Goal: Task Accomplishment & Management: Use online tool/utility

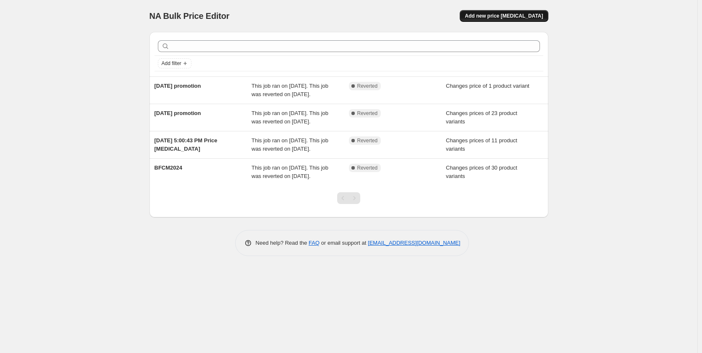
click at [498, 18] on span "Add new price [MEDICAL_DATA]" at bounding box center [503, 16] width 78 height 7
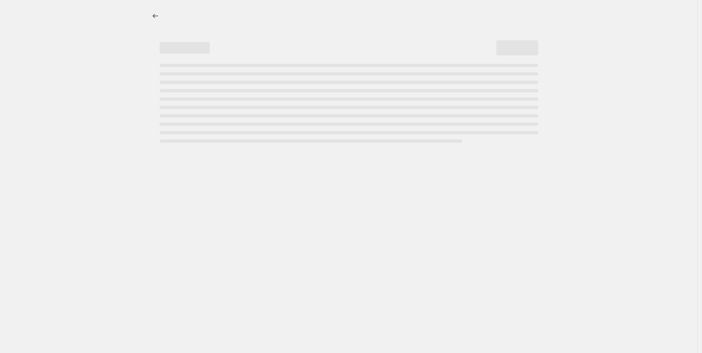
select select "percentage"
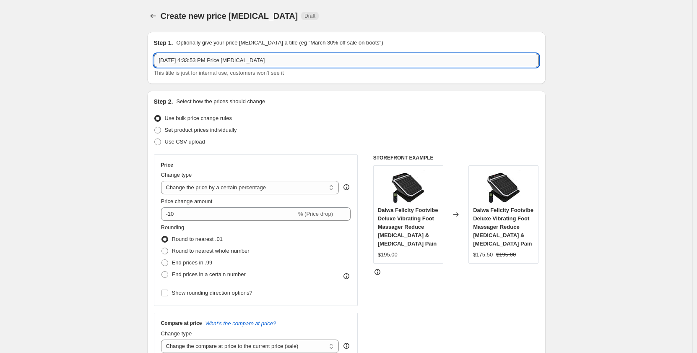
click at [274, 61] on input "[DATE] 4:33:53 PM Price [MEDICAL_DATA]" at bounding box center [346, 60] width 385 height 13
type input "[DATE] promo"
click at [224, 130] on span "Set product prices individually" at bounding box center [201, 130] width 72 height 6
click at [155, 127] on input "Set product prices individually" at bounding box center [154, 127] width 0 height 0
radio input "true"
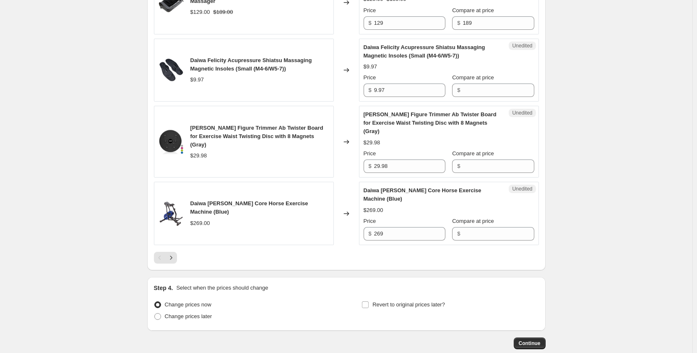
scroll to position [1438, 0]
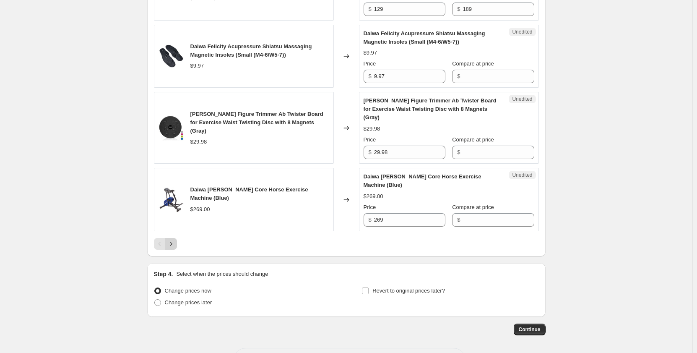
click at [175, 240] on icon "Next" at bounding box center [171, 244] width 8 height 8
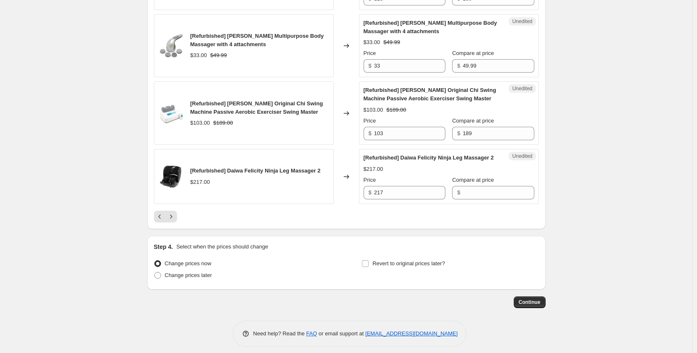
scroll to position [1480, 0]
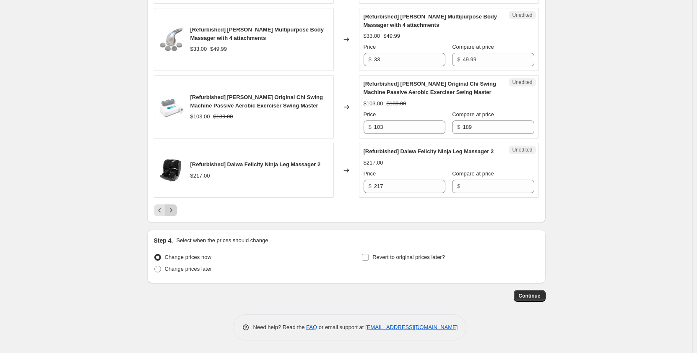
click at [177, 215] on button "Next" at bounding box center [171, 210] width 12 height 12
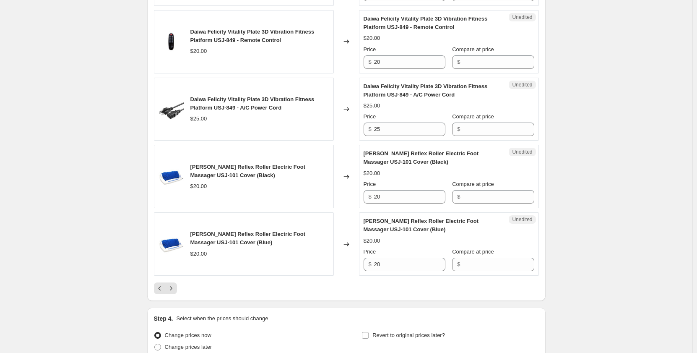
scroll to position [1427, 0]
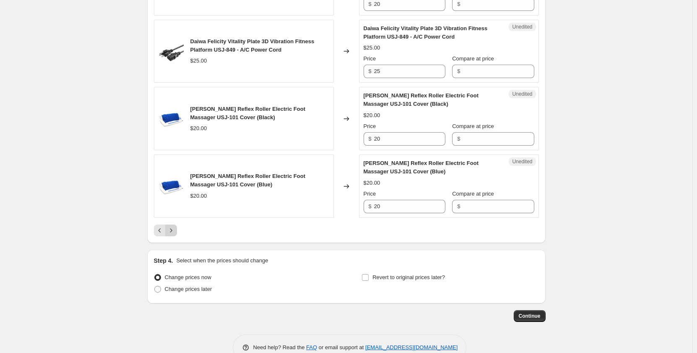
click at [173, 232] on icon "Next" at bounding box center [171, 230] width 8 height 8
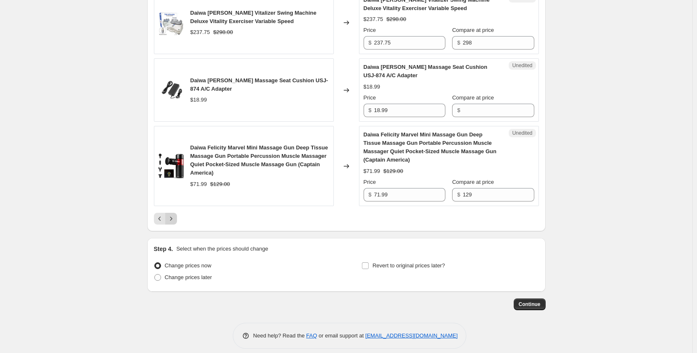
click at [171, 214] on icon "Next" at bounding box center [171, 218] width 8 height 8
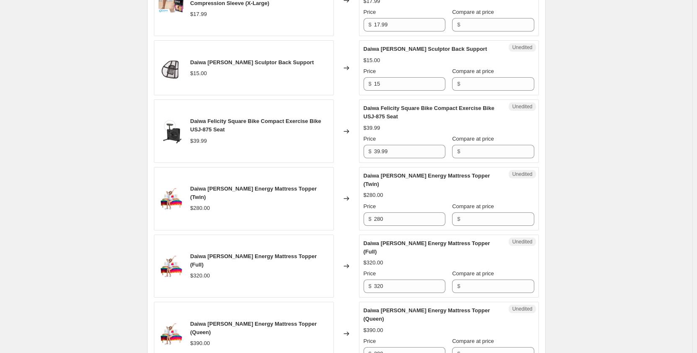
scroll to position [1480, 0]
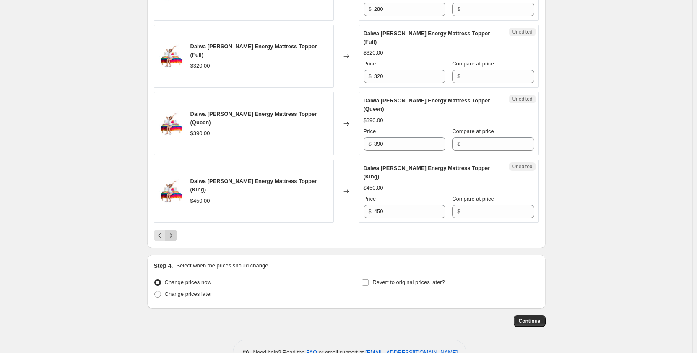
click at [175, 231] on icon "Next" at bounding box center [171, 235] width 8 height 8
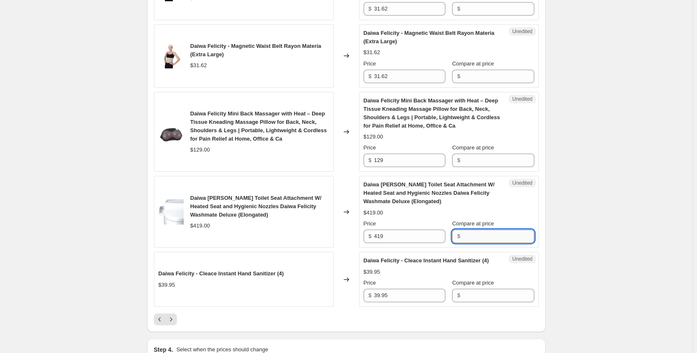
click at [514, 235] on input "Compare at price" at bounding box center [498, 236] width 71 height 13
click at [490, 239] on input "Compare at price" at bounding box center [498, 236] width 71 height 13
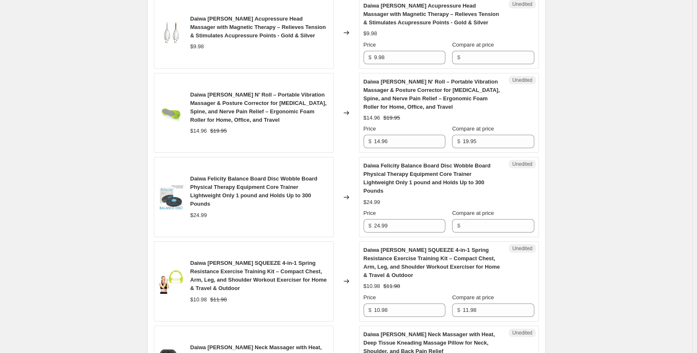
scroll to position [431, 0]
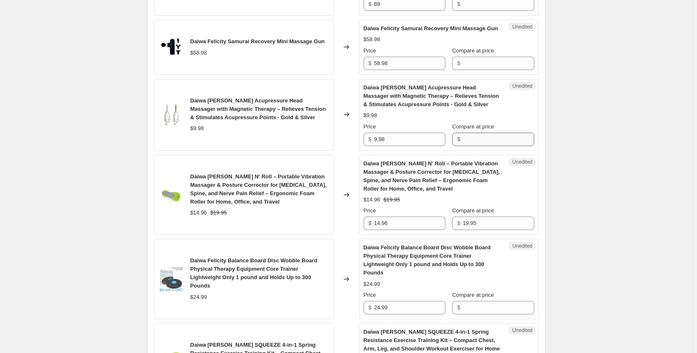
type input "293.30"
click at [481, 139] on input "Compare at price" at bounding box center [498, 139] width 71 height 13
type input "7.98"
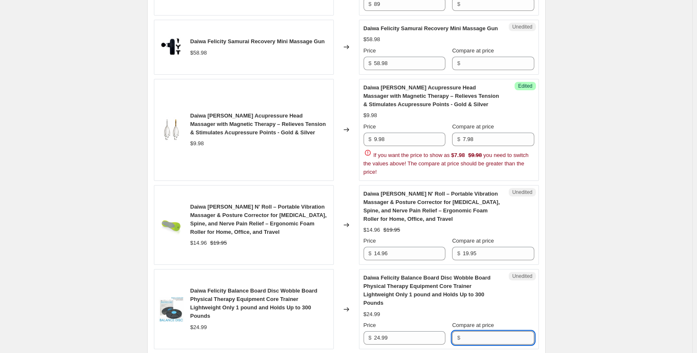
click at [482, 307] on div "Daiwa Felicity Balance Board Disc Wobble Board Physical Therapy Equipment Core …" at bounding box center [449, 309] width 171 height 71
type input "16.98"
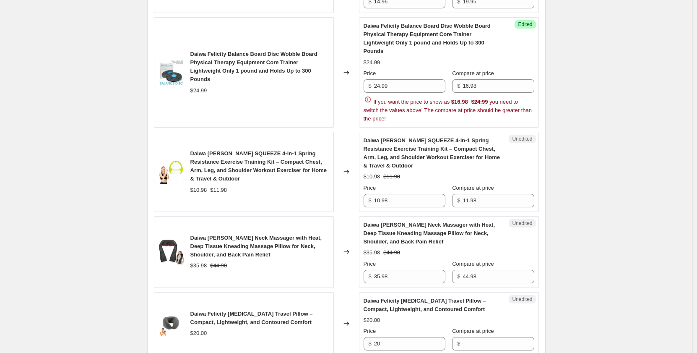
scroll to position [473, 0]
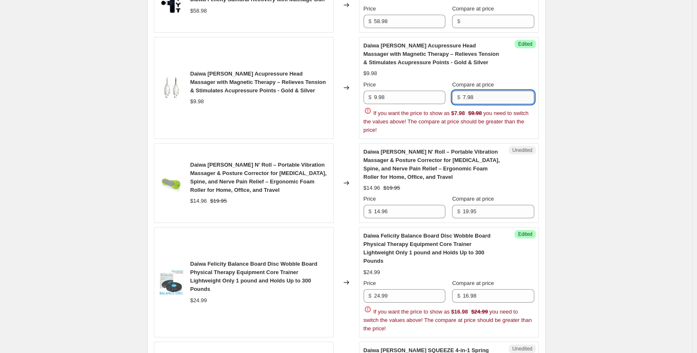
click at [479, 95] on input "7.98" at bounding box center [498, 97] width 71 height 13
type input "9.98"
click at [411, 97] on input "9.98" at bounding box center [409, 97] width 71 height 13
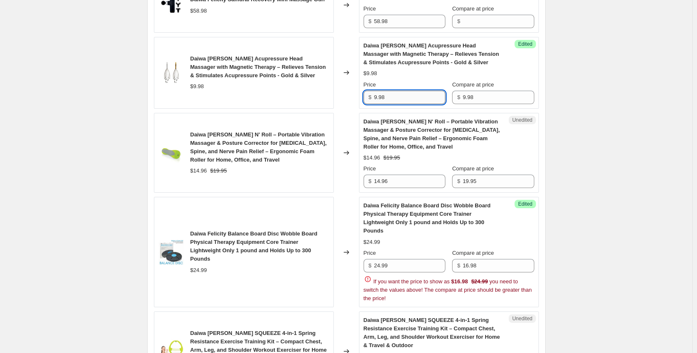
click at [376, 98] on input "9.98" at bounding box center [409, 97] width 71 height 13
type input "7.98"
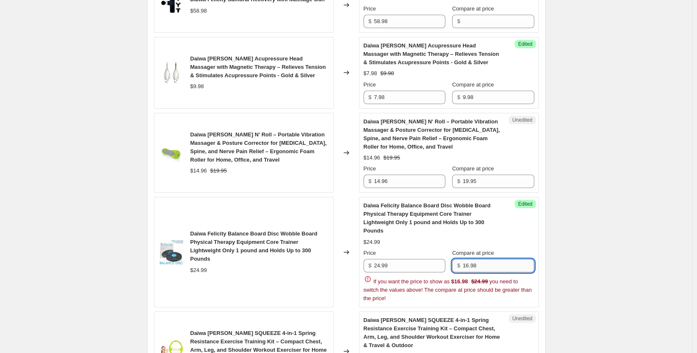
click at [484, 270] on input "16.98" at bounding box center [498, 265] width 71 height 13
type input "24.99"
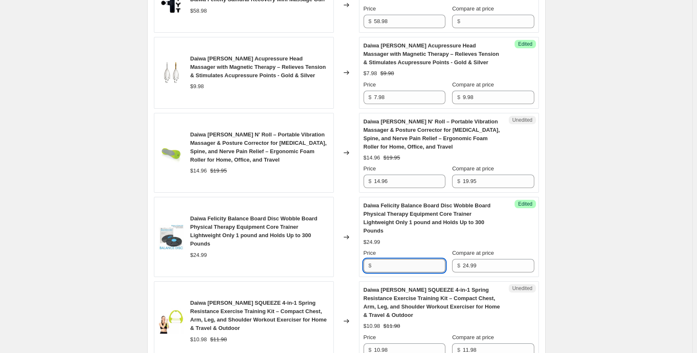
paste input "16.98"
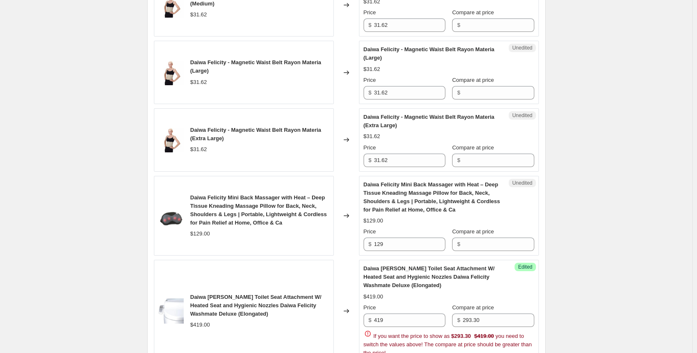
scroll to position [1564, 0]
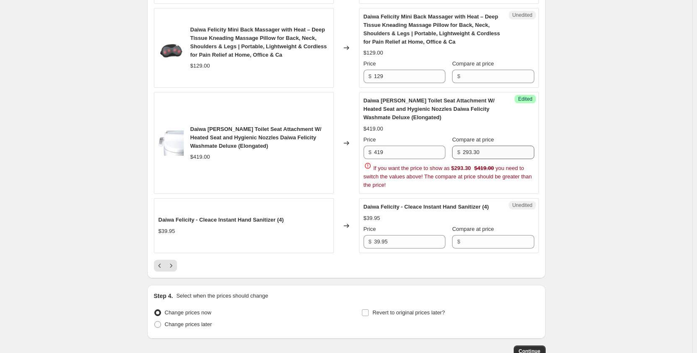
type input "16.98"
click at [495, 156] on input "293.30" at bounding box center [498, 152] width 71 height 13
type input "419"
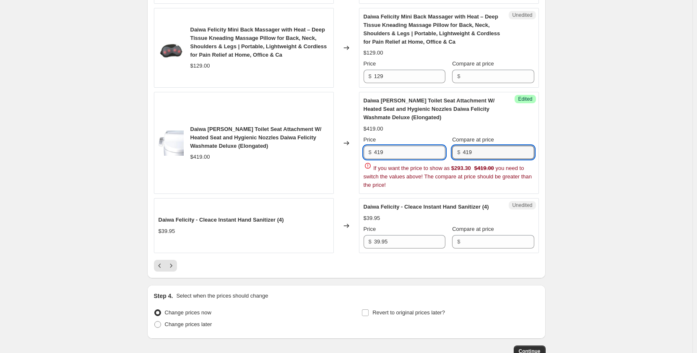
click at [392, 156] on input "419" at bounding box center [409, 152] width 71 height 13
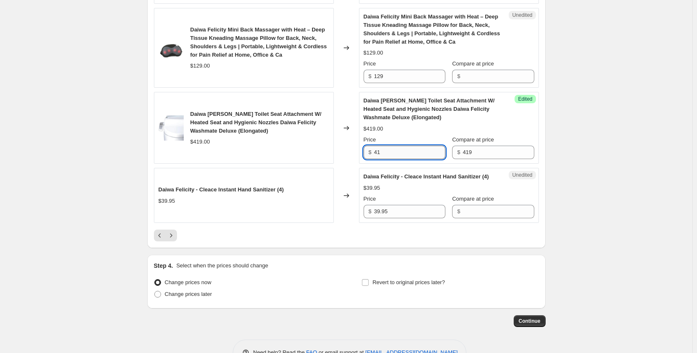
type input "4"
paste input "293.30"
type input "293.30"
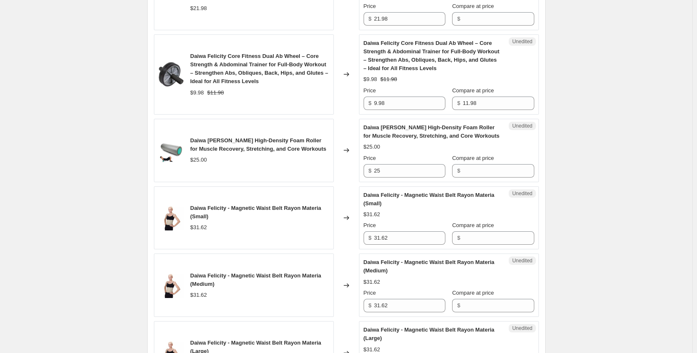
scroll to position [1145, 0]
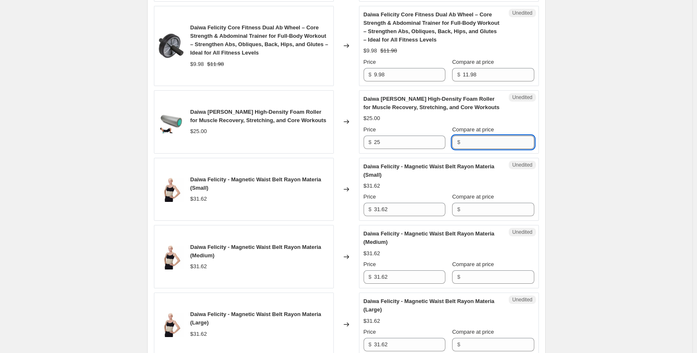
click at [481, 144] on input "Compare at price" at bounding box center [498, 142] width 71 height 13
type input "25"
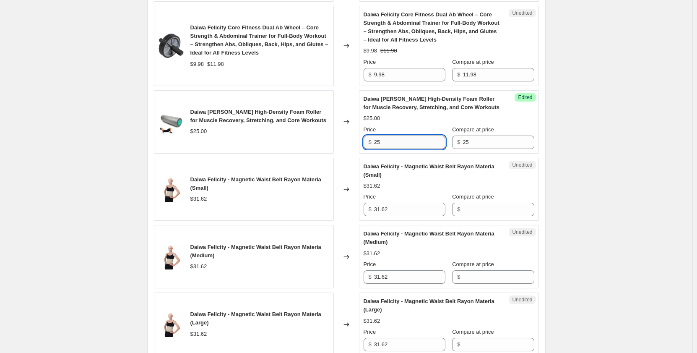
click at [404, 141] on input "25" at bounding box center [409, 142] width 71 height 13
type input "2"
type input "17.49"
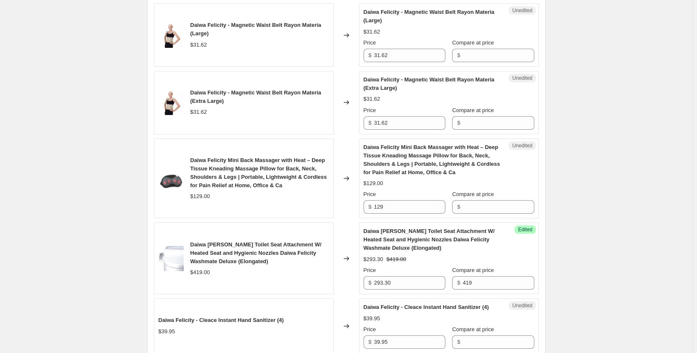
scroll to position [1598, 0]
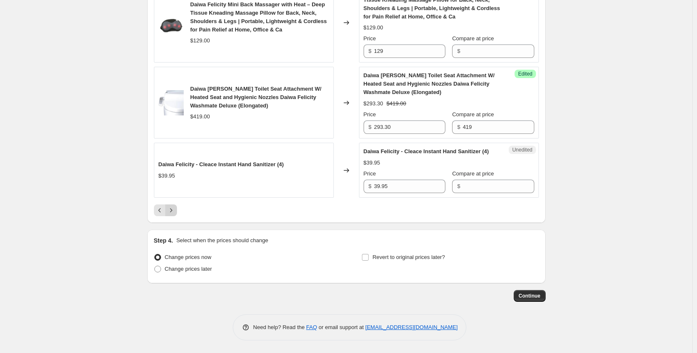
click at [177, 209] on button "Next" at bounding box center [171, 210] width 12 height 12
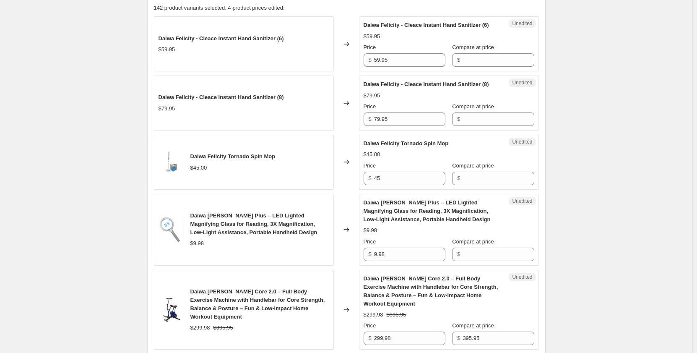
scroll to position [339, 0]
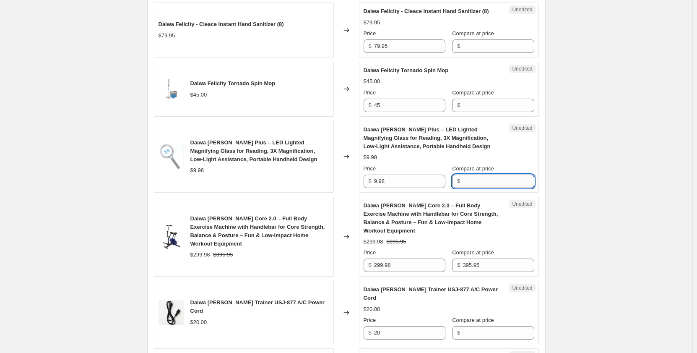
click at [473, 188] on input "Compare at price" at bounding box center [498, 181] width 71 height 13
type input "9.98"
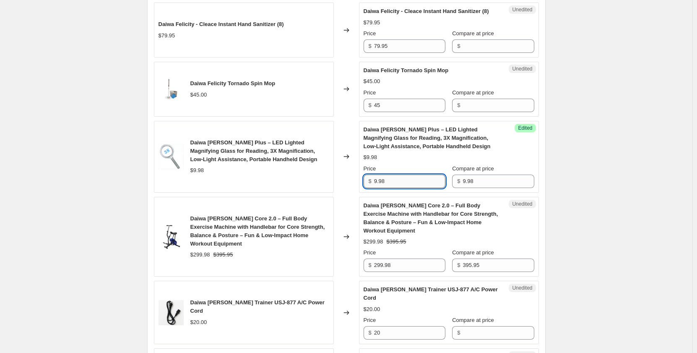
click at [401, 188] on input "9.98" at bounding box center [409, 181] width 71 height 13
type input "9"
type input "7.98"
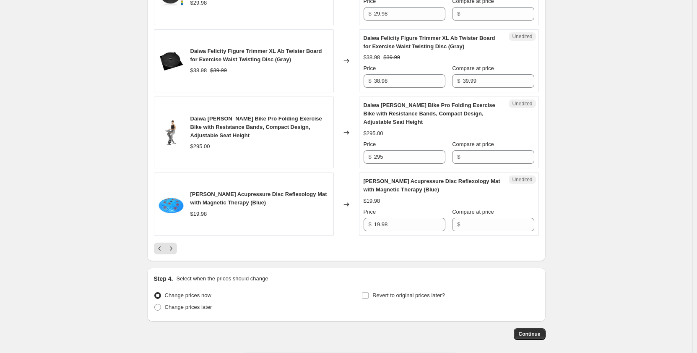
scroll to position [1556, 0]
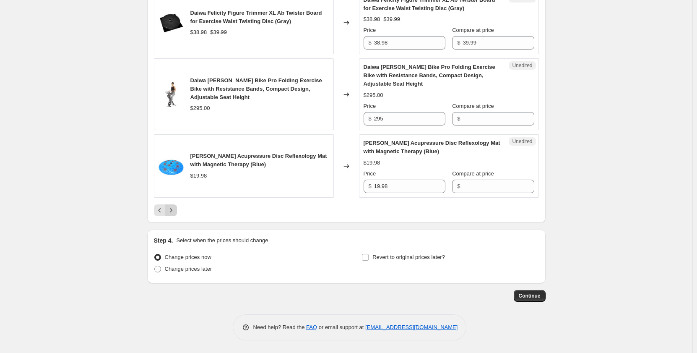
click at [172, 208] on icon "Next" at bounding box center [171, 210] width 8 height 8
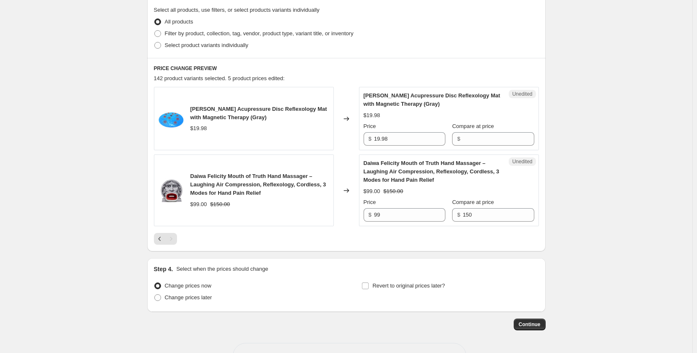
scroll to position [182, 0]
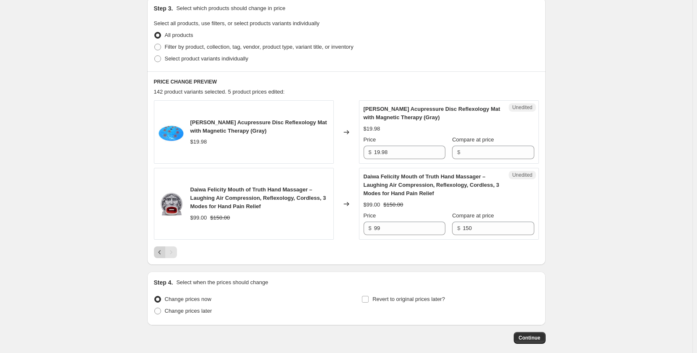
click at [159, 252] on icon "Previous" at bounding box center [160, 252] width 8 height 8
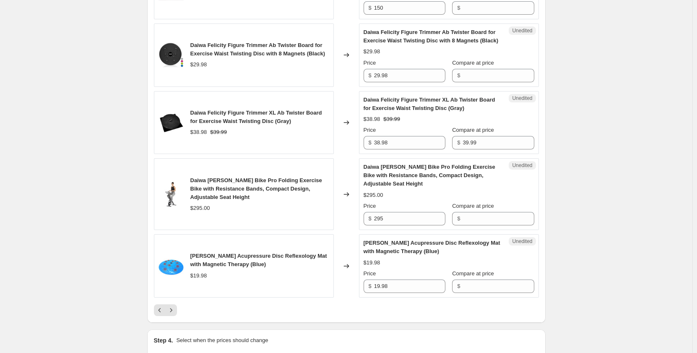
scroll to position [1556, 0]
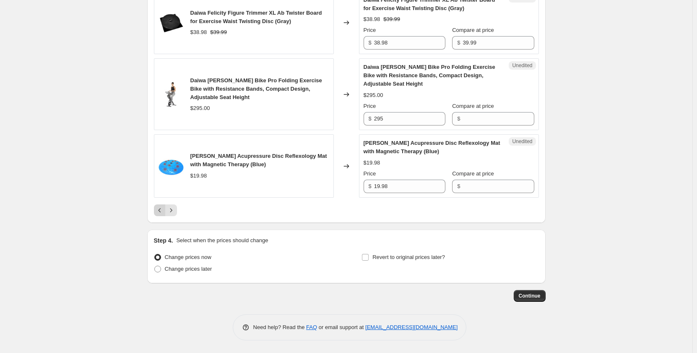
click at [163, 214] on icon "Previous" at bounding box center [160, 210] width 8 height 8
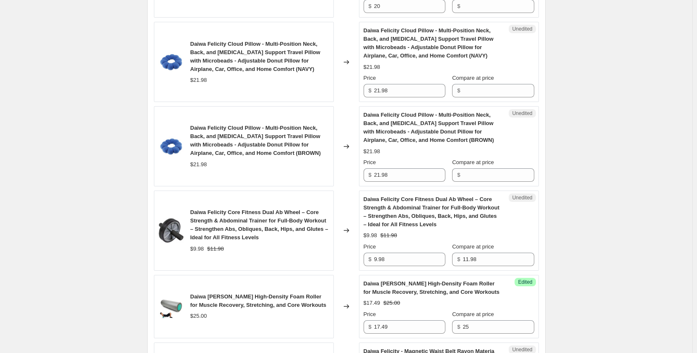
scroll to position [884, 0]
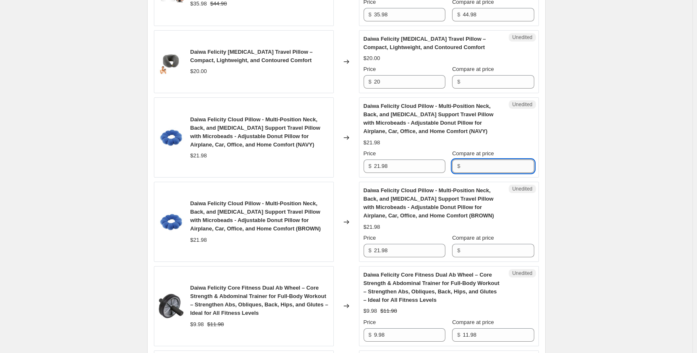
click at [472, 167] on input "Compare at price" at bounding box center [498, 165] width 71 height 13
type input "21.98"
click at [485, 252] on input "Compare at price" at bounding box center [498, 250] width 71 height 13
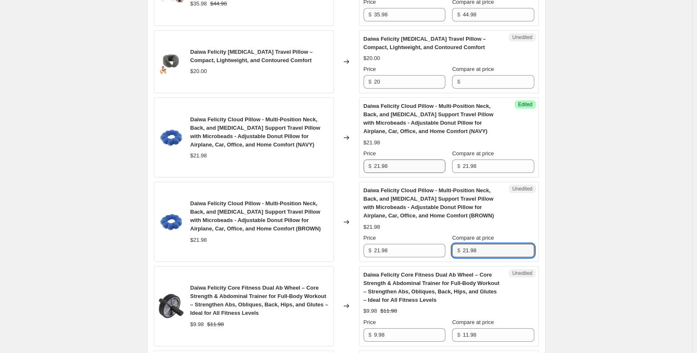
type input "21.98"
click at [394, 170] on input "21.98" at bounding box center [409, 165] width 71 height 13
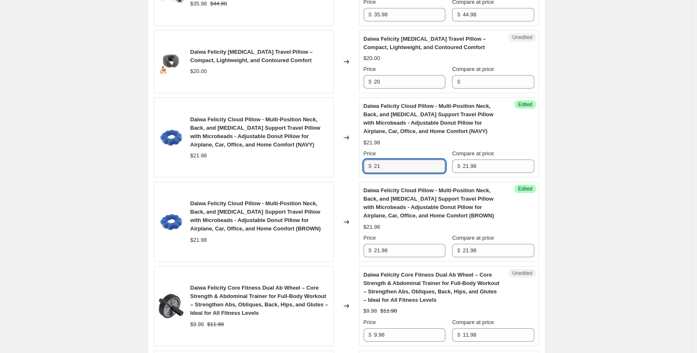
type input "2"
type input "17.58"
click at [399, 252] on input "21.98" at bounding box center [409, 250] width 71 height 13
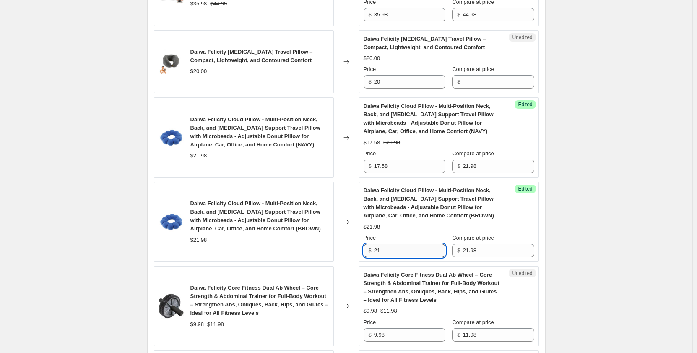
type input "2"
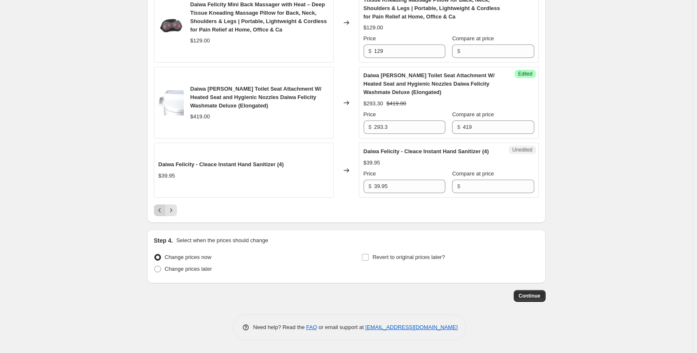
type input "17.58"
click at [161, 213] on icon "Previous" at bounding box center [160, 210] width 8 height 8
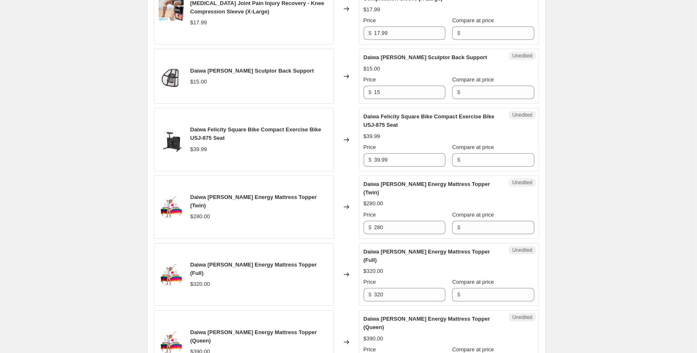
scroll to position [1480, 0]
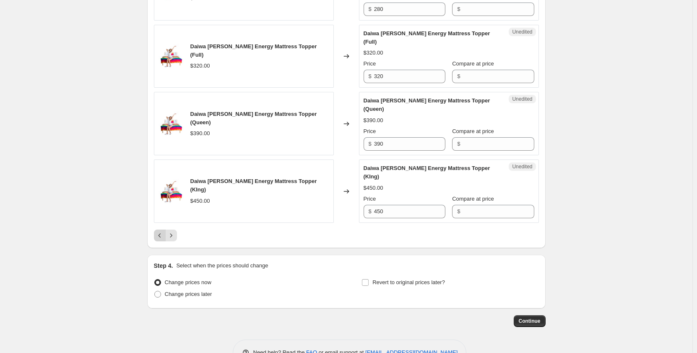
click at [159, 231] on icon "Previous" at bounding box center [160, 235] width 8 height 8
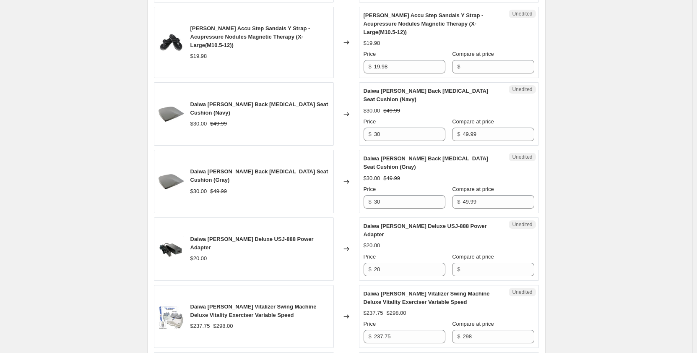
scroll to position [1229, 0]
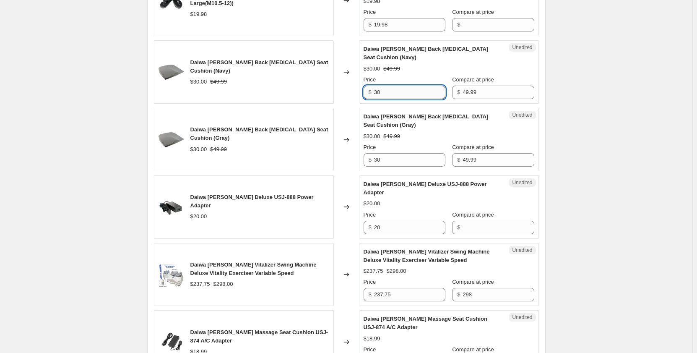
click at [388, 86] on input "30" at bounding box center [409, 92] width 71 height 13
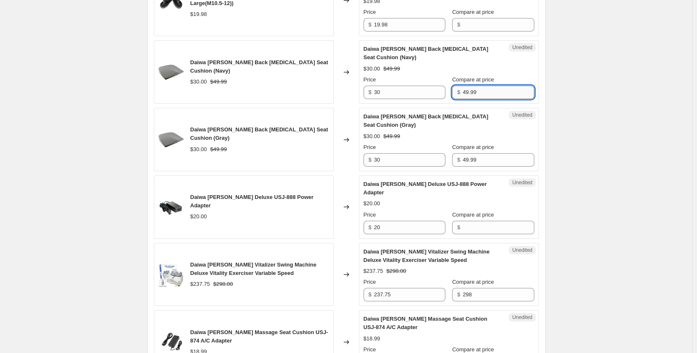
click at [478, 86] on input "49.99" at bounding box center [498, 92] width 71 height 13
type input "4"
type input "29.98"
click at [477, 152] on div "Daiwa [PERSON_NAME] Back [MEDICAL_DATA] Seat Cushion (Gray) $30.00 $49.99 Price…" at bounding box center [449, 139] width 171 height 54
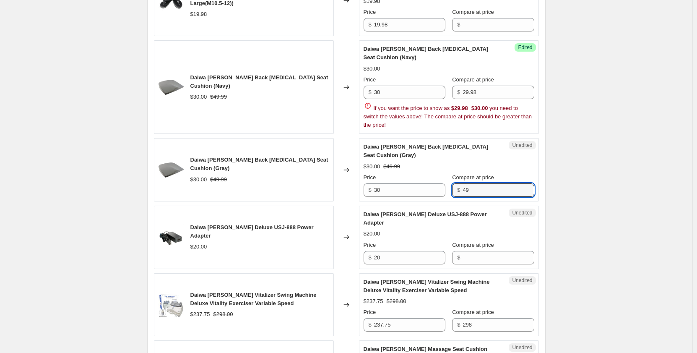
type input "4"
type input "29.98"
click at [391, 86] on input "30" at bounding box center [409, 92] width 71 height 13
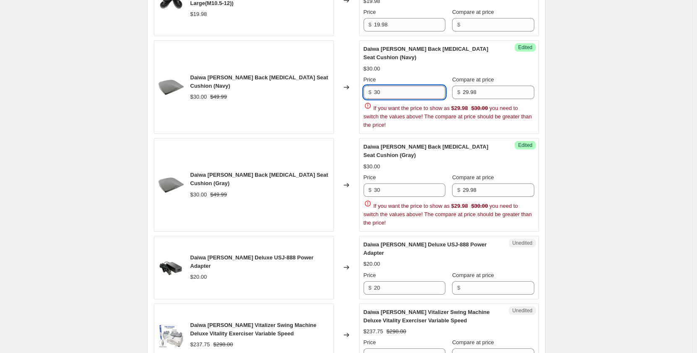
type input "3"
type input "20.99"
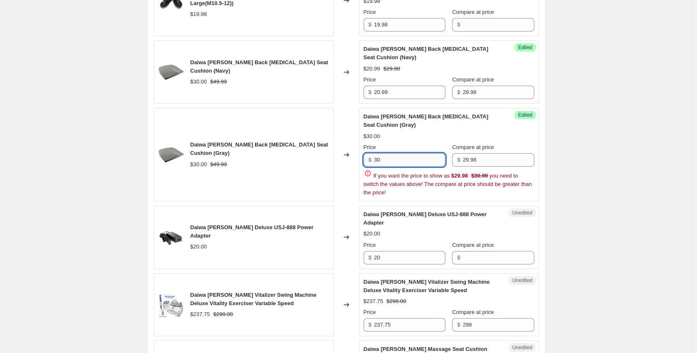
click at [388, 183] on div "Price $ 30 Compare at price $ 29.98 If you want the price to show as $29.98 $30…" at bounding box center [449, 170] width 171 height 54
type input "3"
type input "20.99"
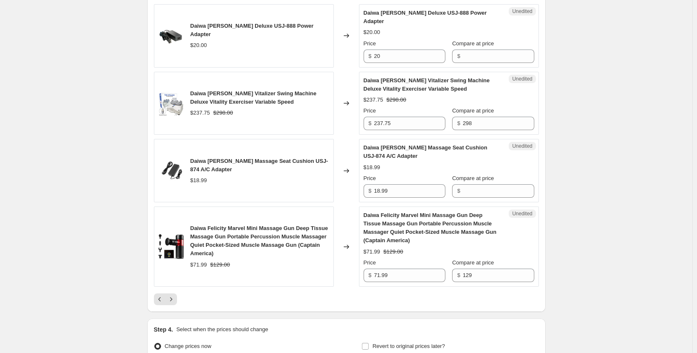
scroll to position [1480, 0]
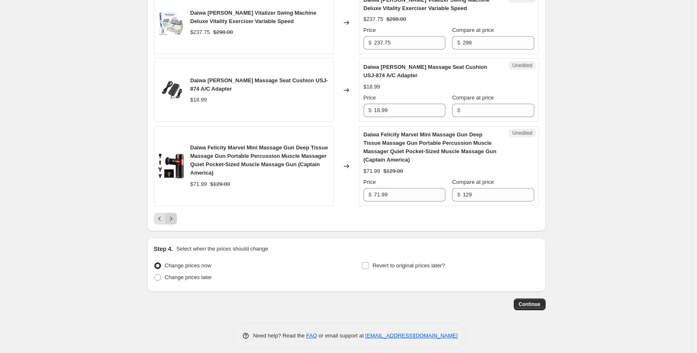
click at [173, 216] on button "Next" at bounding box center [171, 219] width 12 height 12
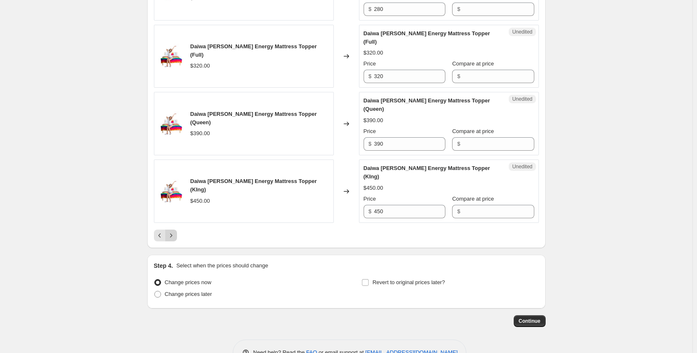
click at [177, 230] on button "Next" at bounding box center [171, 236] width 12 height 12
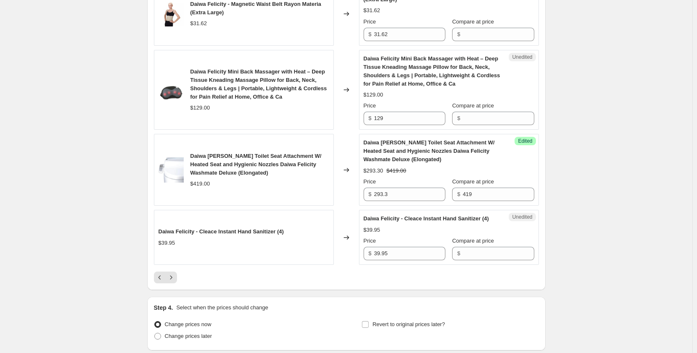
scroll to position [1594, 0]
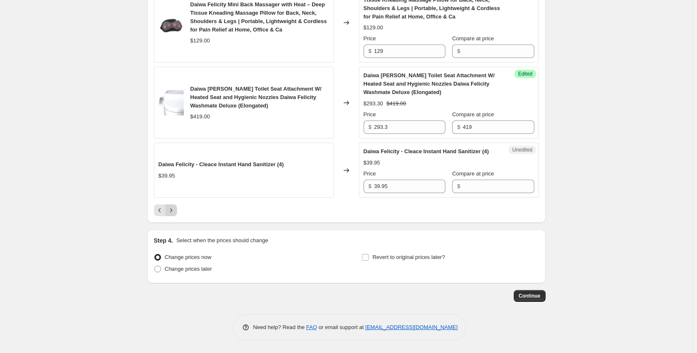
click at [175, 214] on icon "Next" at bounding box center [171, 210] width 8 height 8
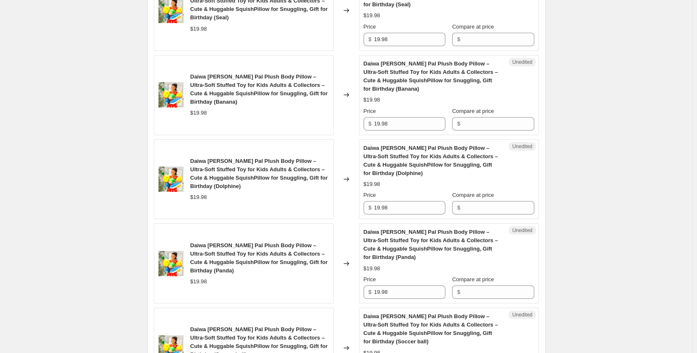
scroll to position [591, 0]
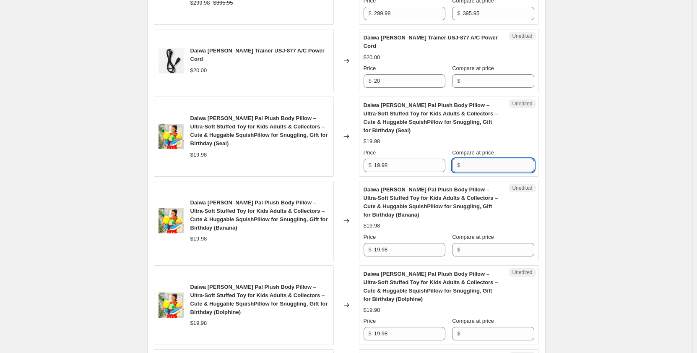
click at [489, 172] on input "Compare at price" at bounding box center [498, 165] width 71 height 13
type input "19.98"
click at [415, 172] on input "19.98" at bounding box center [409, 165] width 71 height 13
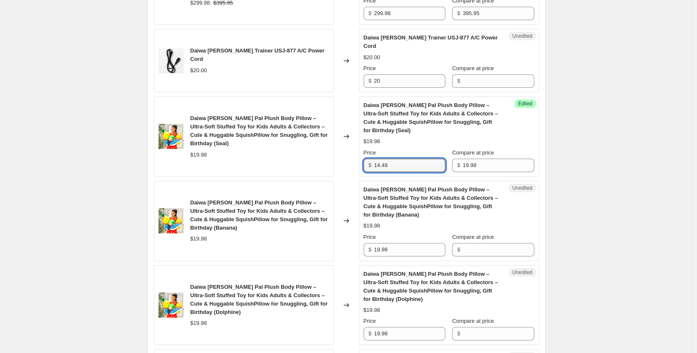
type input "14.49"
click at [551, 197] on div "Create new price [MEDICAL_DATA]. This page is ready Create new price [MEDICAL_D…" at bounding box center [346, 355] width 419 height 1892
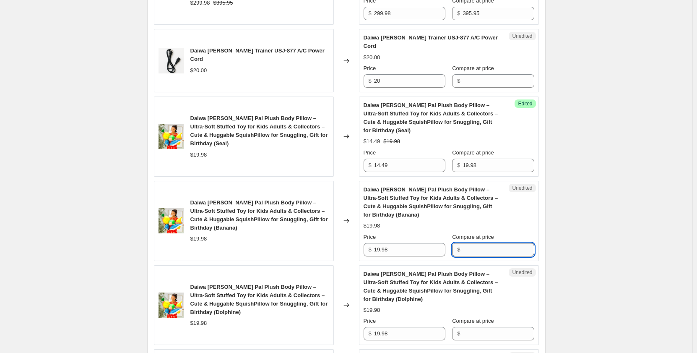
click at [481, 256] on input "Compare at price" at bounding box center [498, 249] width 71 height 13
type input "19.98"
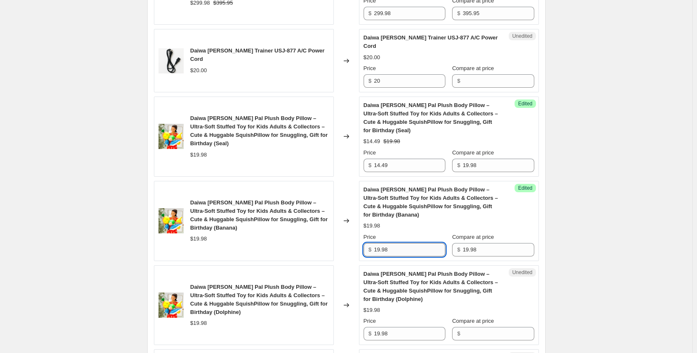
click at [397, 256] on input "19.98" at bounding box center [409, 249] width 71 height 13
type input "1"
type input "14.99"
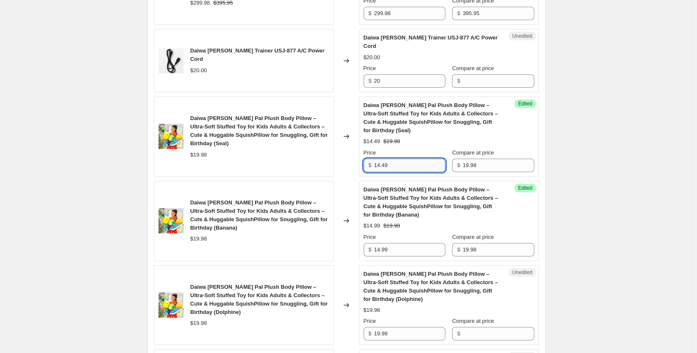
click at [391, 172] on input "14.49" at bounding box center [409, 165] width 71 height 13
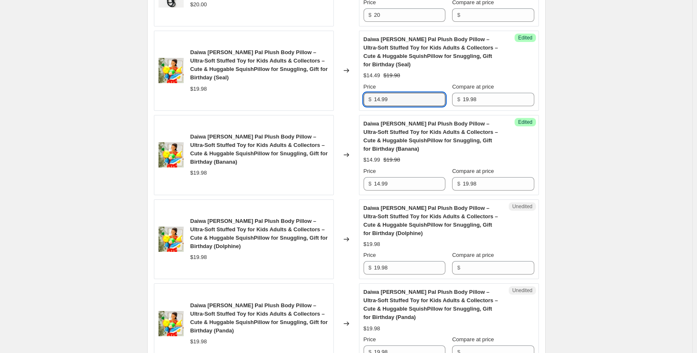
scroll to position [717, 0]
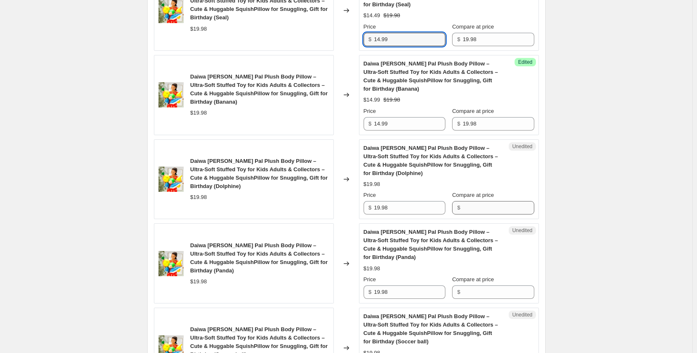
type input "14.99"
click at [503, 214] on input "Compare at price" at bounding box center [498, 207] width 71 height 13
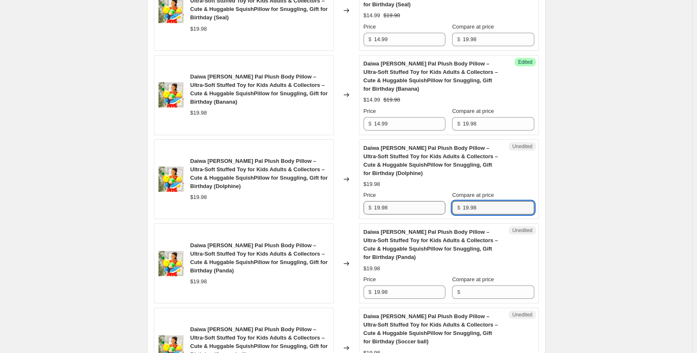
type input "19.98"
click at [400, 214] on input "19.98" at bounding box center [409, 207] width 71 height 13
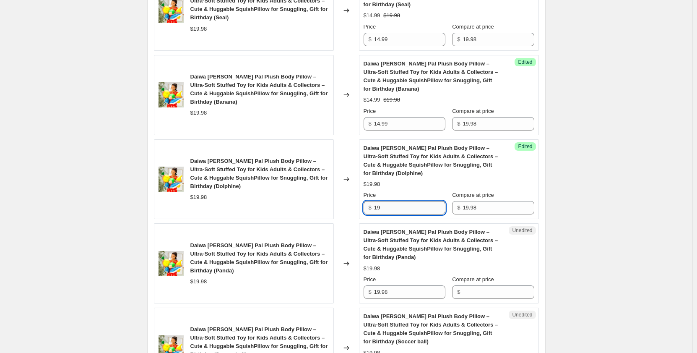
type input "1"
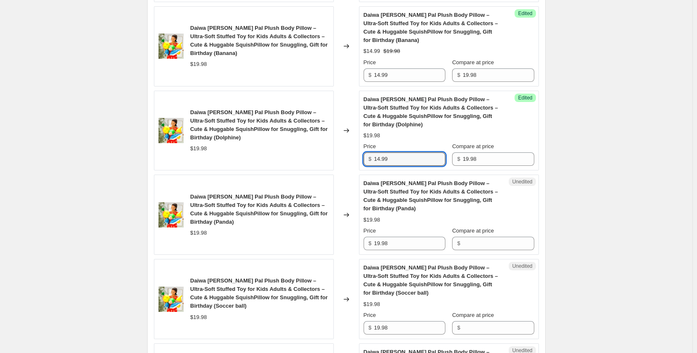
scroll to position [926, 0]
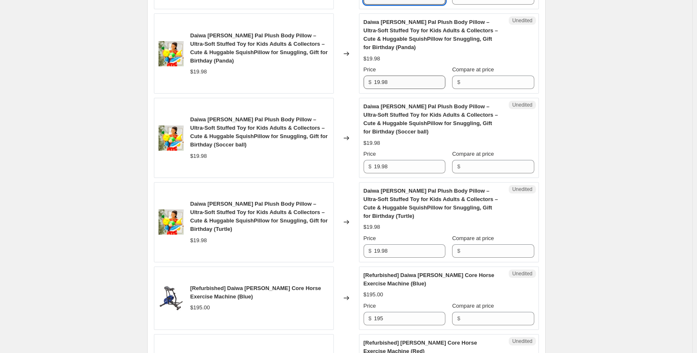
type input "14.99"
click at [396, 89] on input "19.98" at bounding box center [409, 82] width 71 height 13
type input "14.99"
paste input "19.98"
type input "19.98"
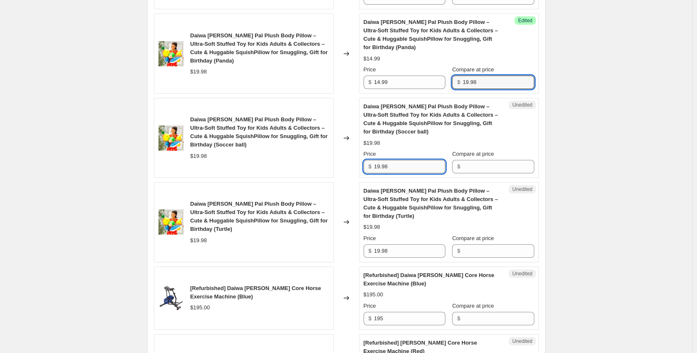
click at [413, 173] on input "19.98" at bounding box center [409, 166] width 71 height 13
type input "14.99"
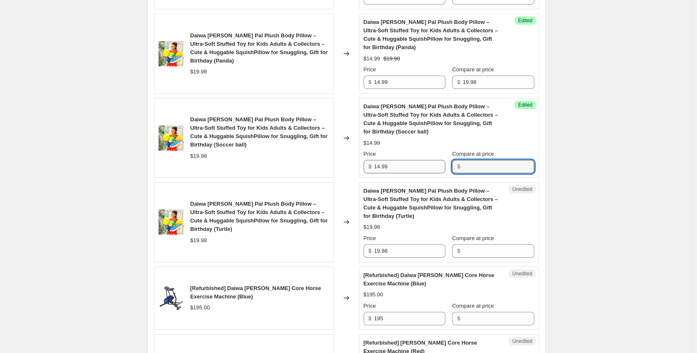
paste input "19.98"
type input "19.98"
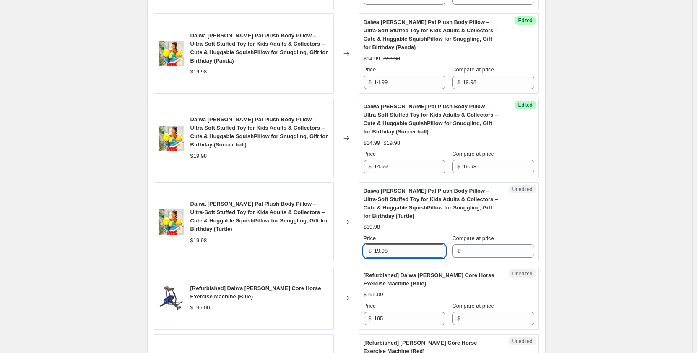
click at [409, 258] on input "19.98" at bounding box center [409, 250] width 71 height 13
type input "14.99"
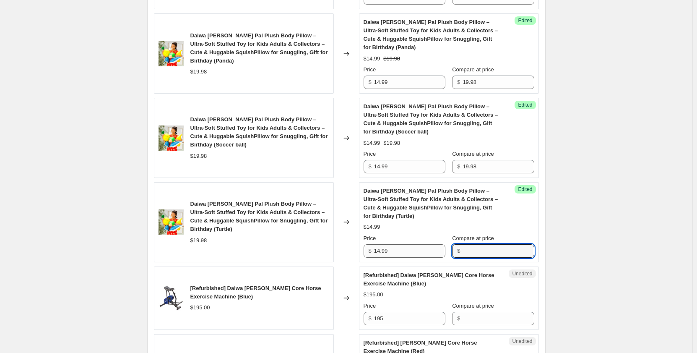
paste input "19.98"
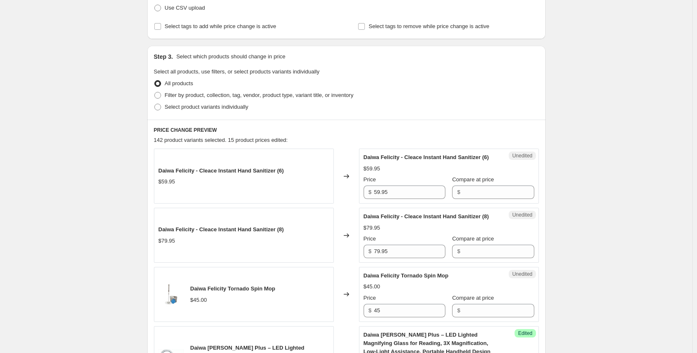
scroll to position [129, 0]
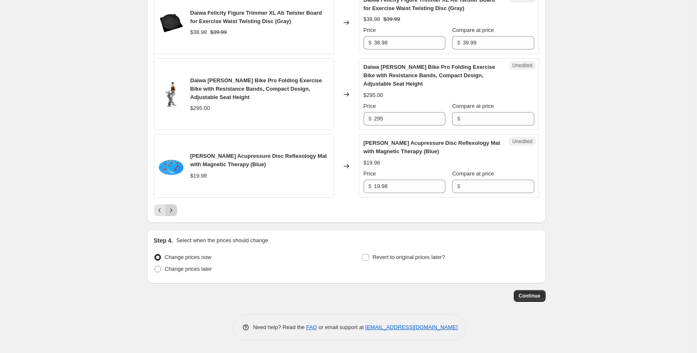
type input "19.98"
click at [175, 212] on icon "Next" at bounding box center [171, 210] width 8 height 8
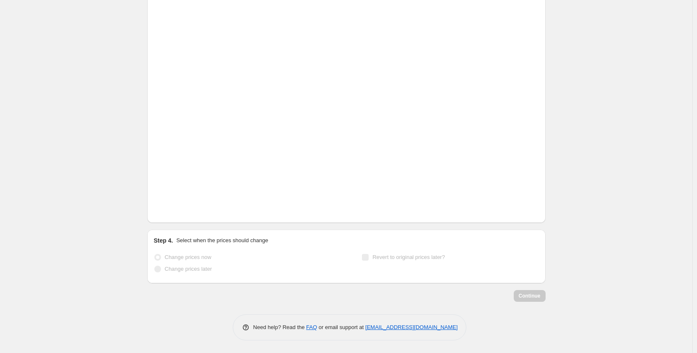
scroll to position [224, 0]
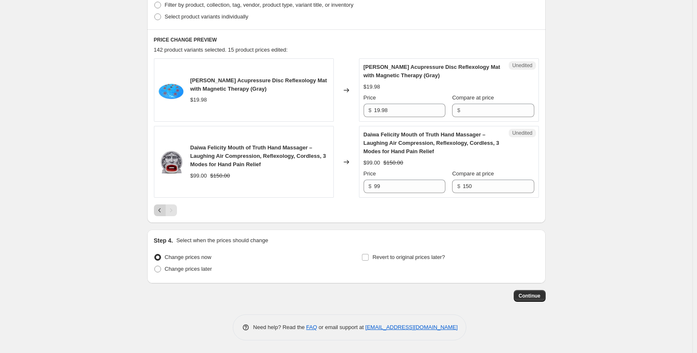
click at [163, 214] on icon "Previous" at bounding box center [160, 210] width 8 height 8
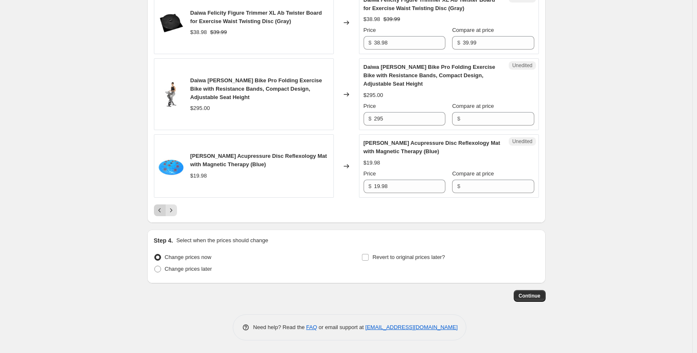
click at [164, 214] on icon "Previous" at bounding box center [160, 210] width 8 height 8
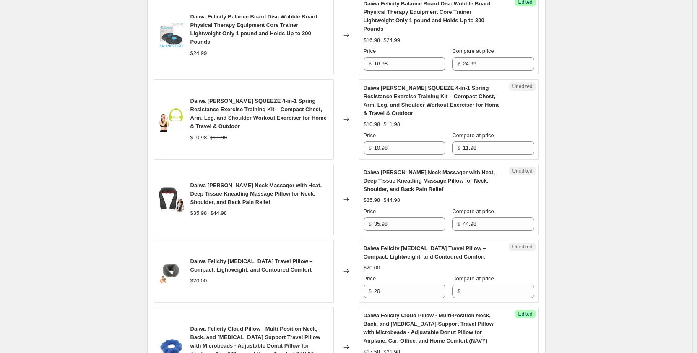
scroll to position [675, 0]
click at [484, 291] on input "Compare at price" at bounding box center [498, 291] width 71 height 13
type input "20"
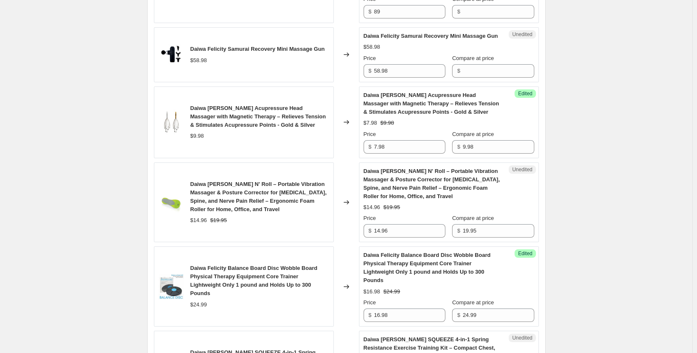
scroll to position [423, 0]
type input "12.99"
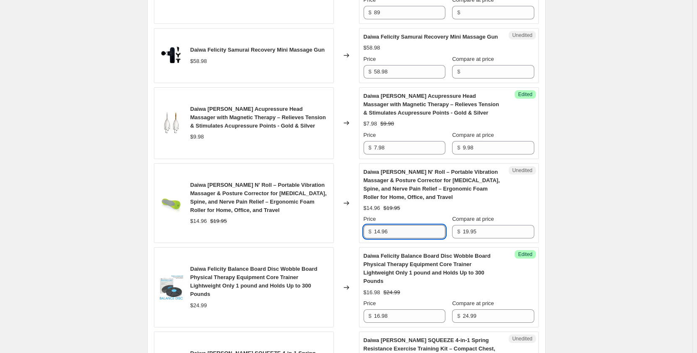
click at [433, 230] on input "14.96" at bounding box center [409, 231] width 71 height 13
type input "1"
type input "13.97"
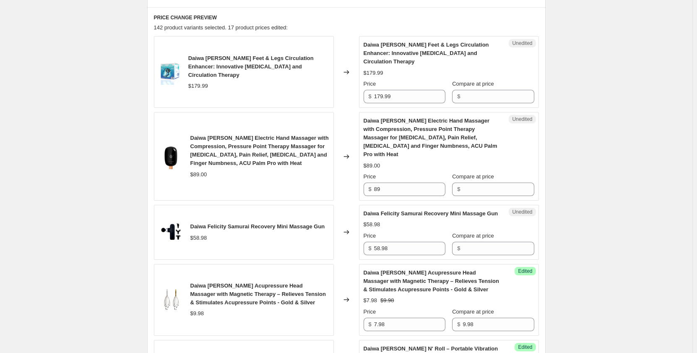
scroll to position [213, 0]
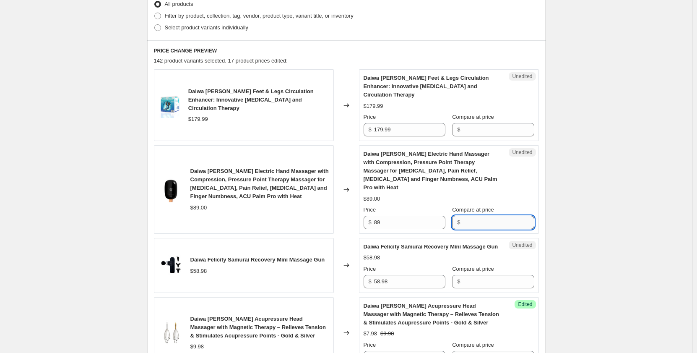
click at [494, 216] on input "Compare at price" at bounding box center [498, 222] width 71 height 13
type input "89"
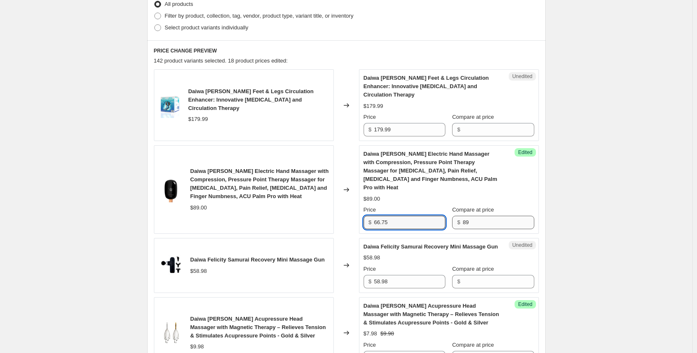
type input "66.75"
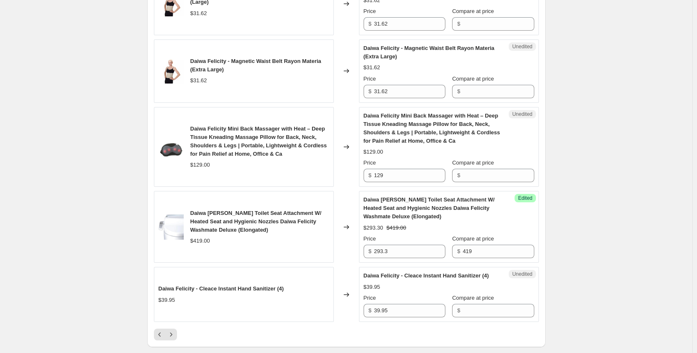
scroll to position [1598, 0]
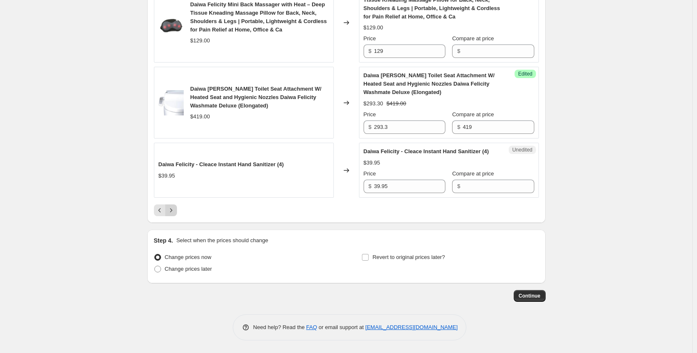
click at [171, 214] on icon "Next" at bounding box center [171, 210] width 8 height 8
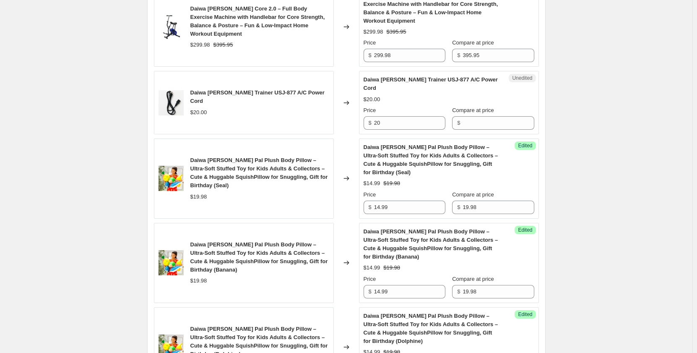
scroll to position [381, 0]
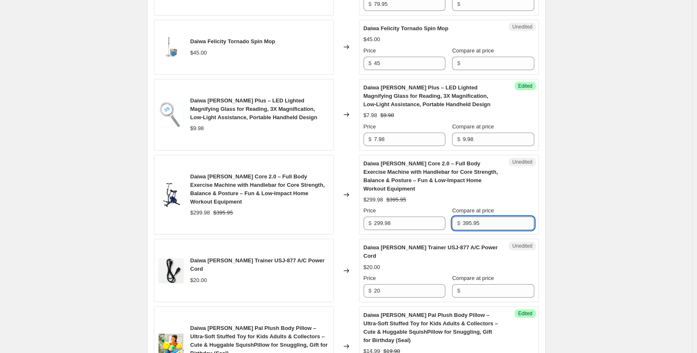
click at [487, 230] on input "395.95" at bounding box center [498, 223] width 71 height 13
type input "3"
type input "299.98"
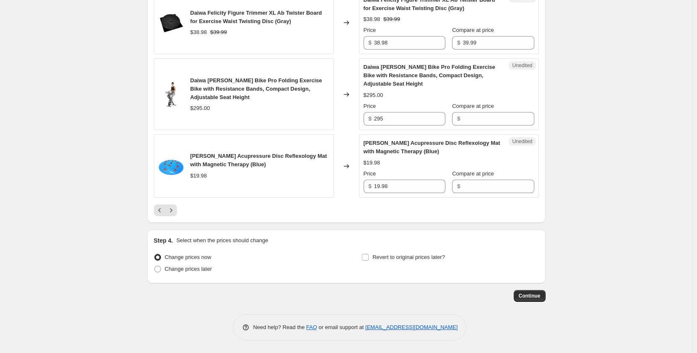
scroll to position [1556, 0]
type input "239.98"
click at [160, 213] on icon "Previous" at bounding box center [160, 210] width 8 height 8
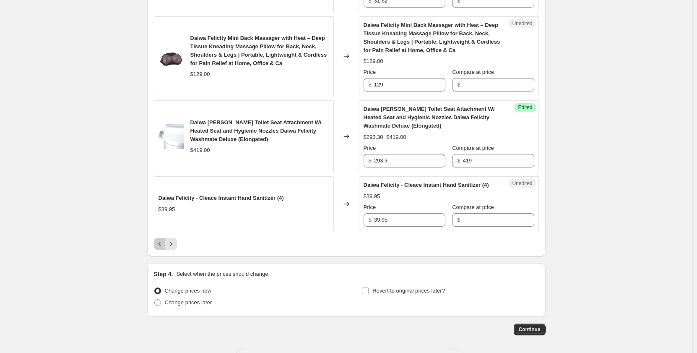
click at [164, 248] on icon "Previous" at bounding box center [160, 244] width 8 height 8
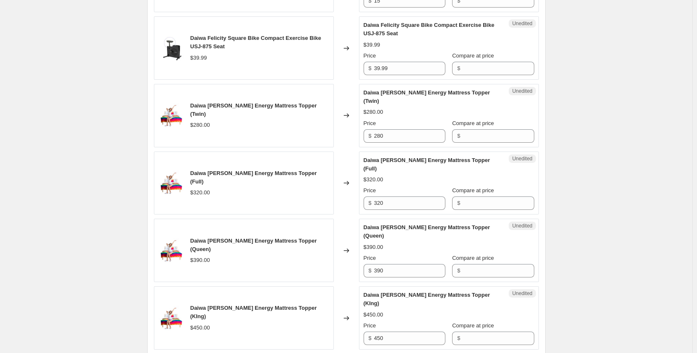
scroll to position [1480, 0]
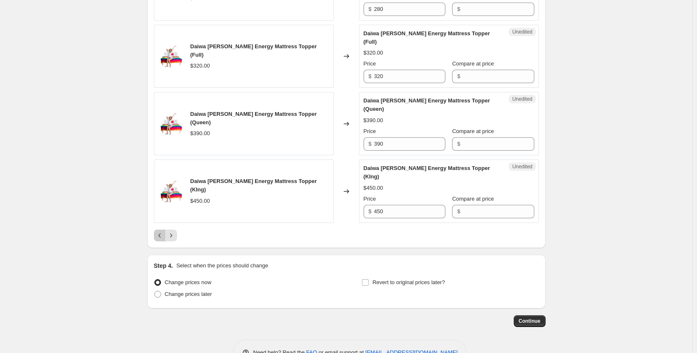
click at [157, 231] on icon "Previous" at bounding box center [160, 235] width 8 height 8
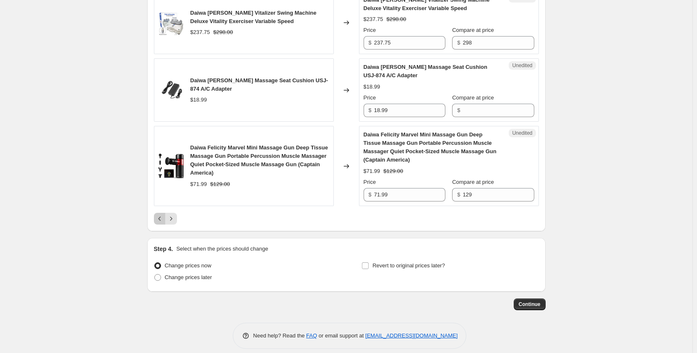
click at [156, 213] on button "Previous" at bounding box center [160, 219] width 12 height 12
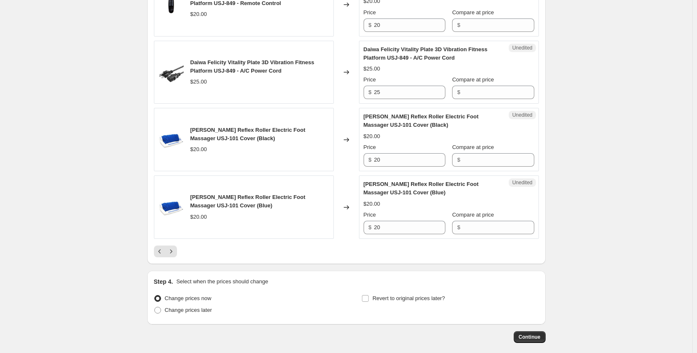
scroll to position [1447, 0]
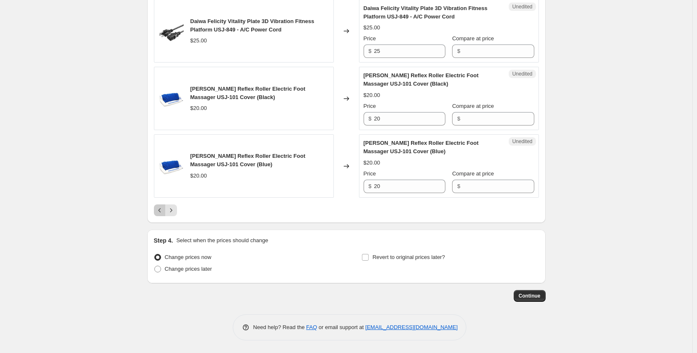
click at [164, 211] on icon "Previous" at bounding box center [160, 210] width 8 height 8
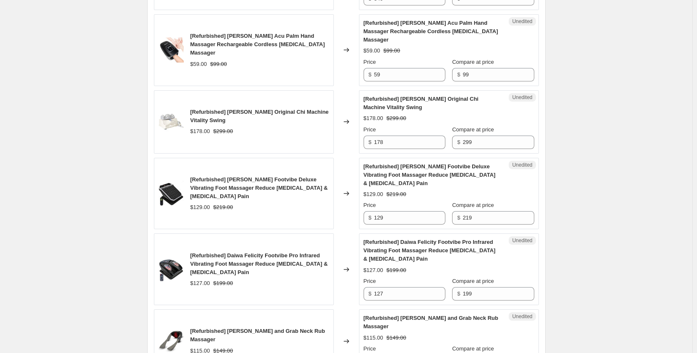
scroll to position [901, 0]
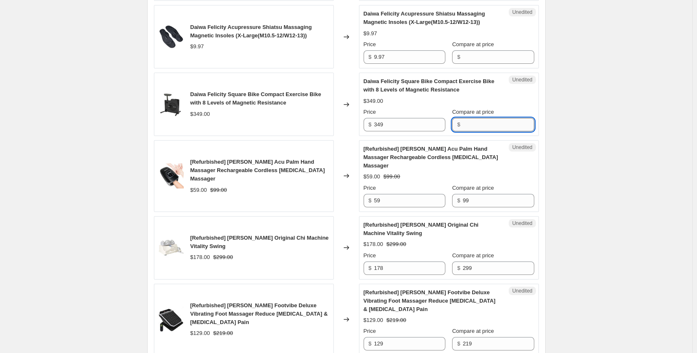
click at [475, 122] on input "Compare at price" at bounding box center [498, 124] width 71 height 13
type input "349"
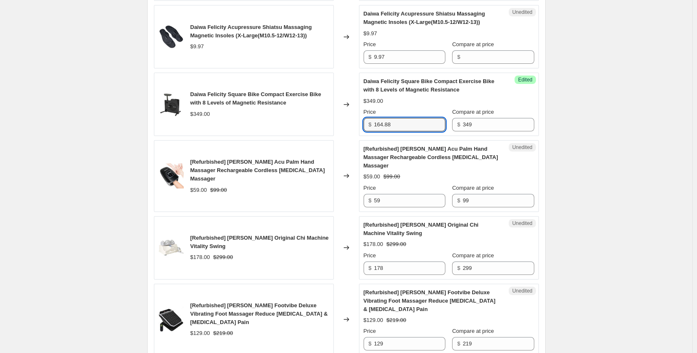
type input "164.88"
click at [583, 174] on div "Create new price [MEDICAL_DATA]. This page is ready Create new price [MEDICAL_D…" at bounding box center [346, 11] width 693 height 1825
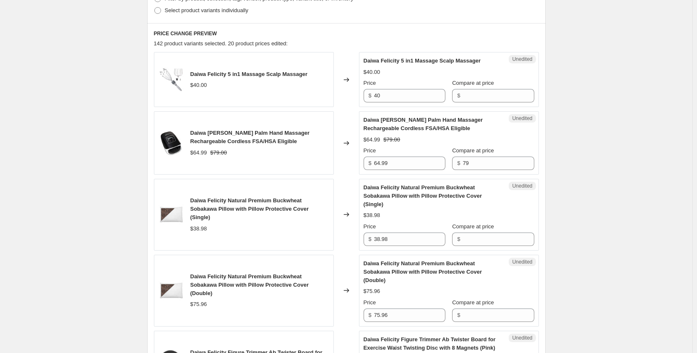
scroll to position [230, 0]
click at [480, 165] on input "79" at bounding box center [498, 163] width 71 height 13
type input "7"
type input "69.99"
click at [418, 166] on input "64.99" at bounding box center [409, 163] width 71 height 13
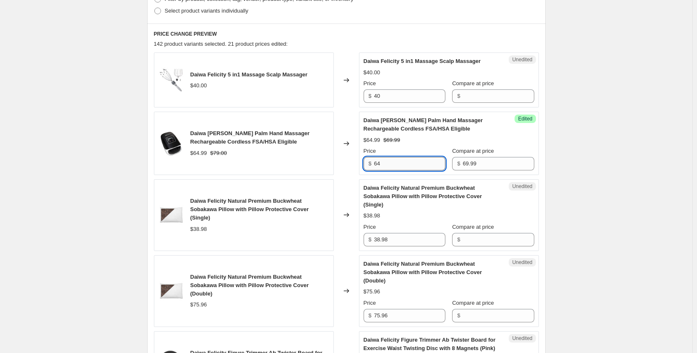
type input "6"
type input "66.49"
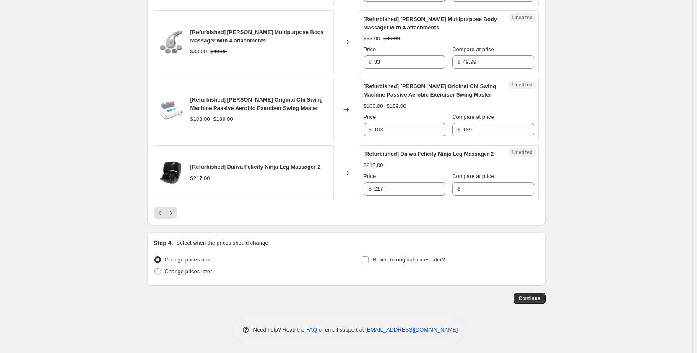
scroll to position [1480, 0]
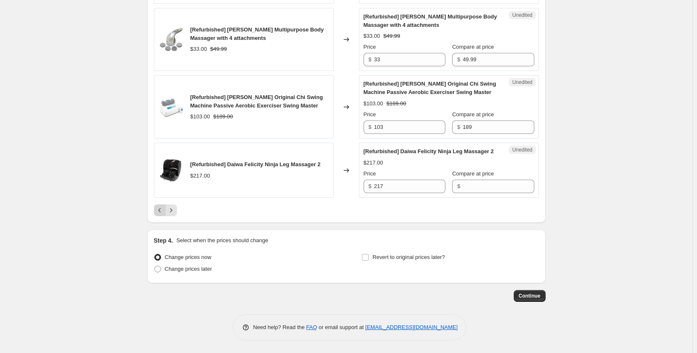
click at [160, 216] on button "Previous" at bounding box center [160, 210] width 12 height 12
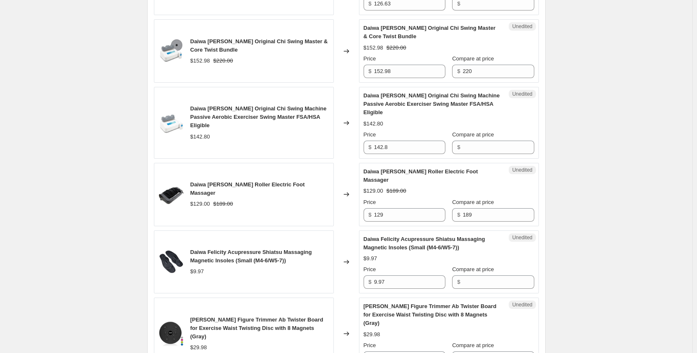
scroll to position [1187, 0]
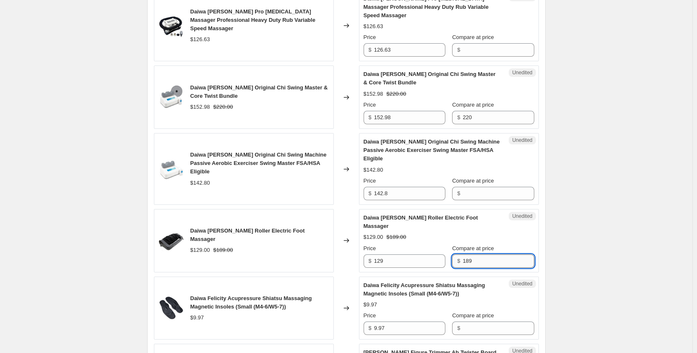
click at [479, 254] on input "189" at bounding box center [498, 260] width 71 height 13
type input "1"
click at [404, 282] on span "Daiwa Felicity Acupressure Shiatsu Massaging Magnetic Insoles (Small (M4-6/W5-7…" at bounding box center [425, 289] width 122 height 15
click at [463, 254] on input "Compare at price" at bounding box center [498, 260] width 71 height 13
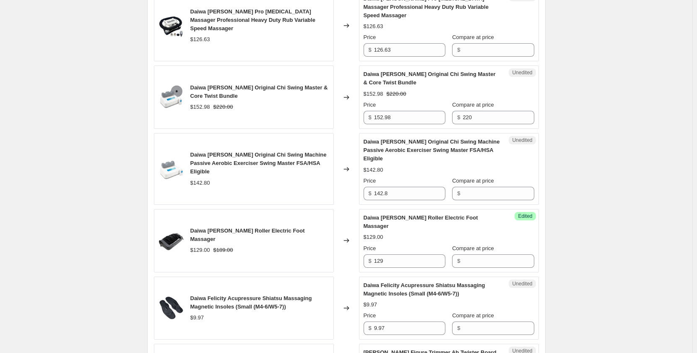
click at [530, 218] on div "Success Edited [PERSON_NAME] Reflex Roller Electric Foot Massager $129.00 Price…" at bounding box center [449, 240] width 180 height 63
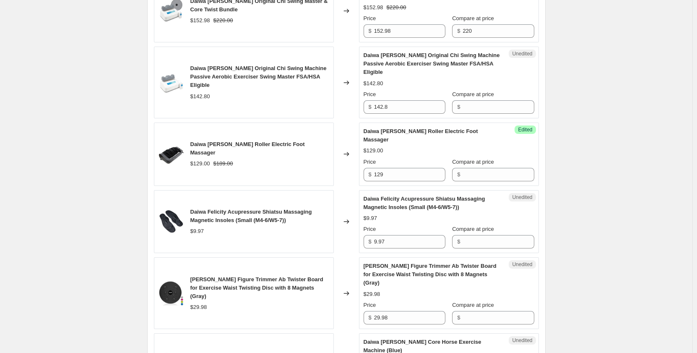
scroll to position [1271, 0]
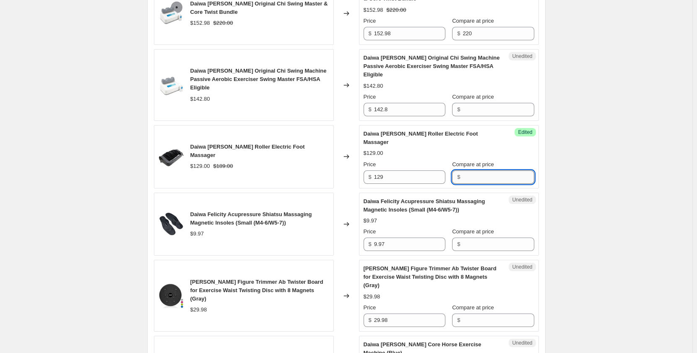
click at [479, 170] on input "Compare at price" at bounding box center [498, 176] width 71 height 13
type input "189"
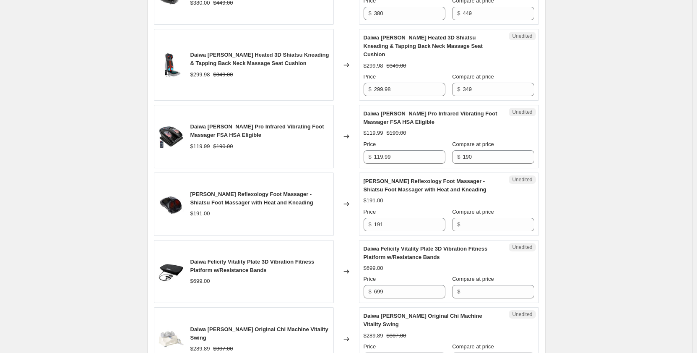
scroll to position [557, 0]
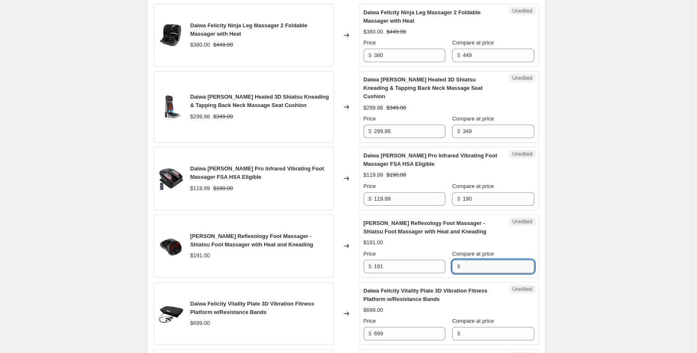
click at [483, 260] on input "Compare at price" at bounding box center [498, 266] width 71 height 13
type input "165.99"
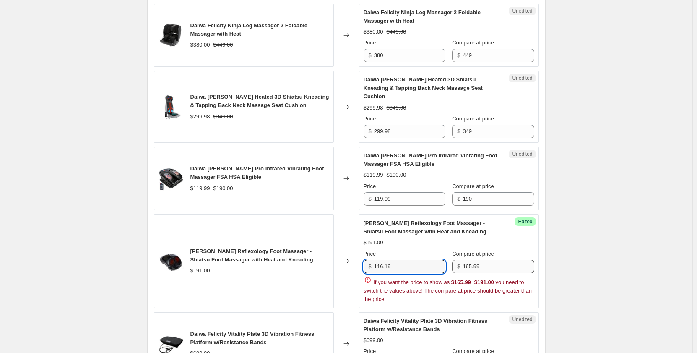
type input "116.19"
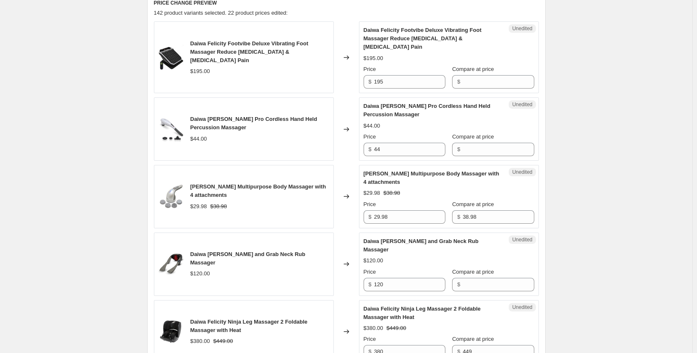
scroll to position [263, 0]
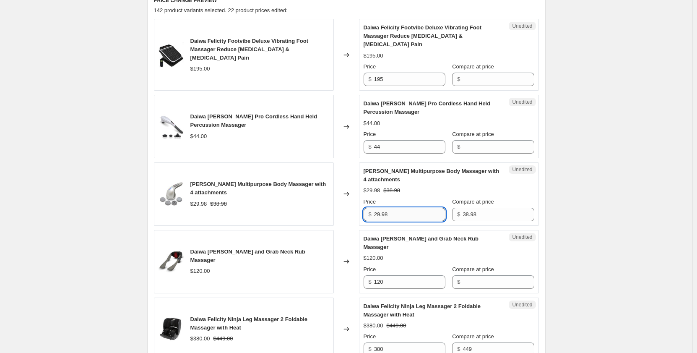
click at [394, 210] on input "29.98" at bounding box center [409, 214] width 71 height 13
type input "2"
type input "26.98"
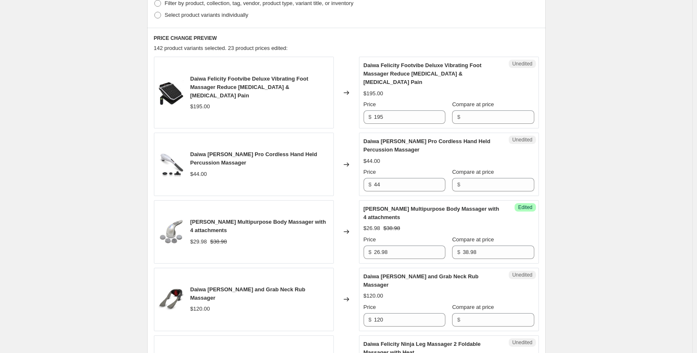
scroll to position [180, 0]
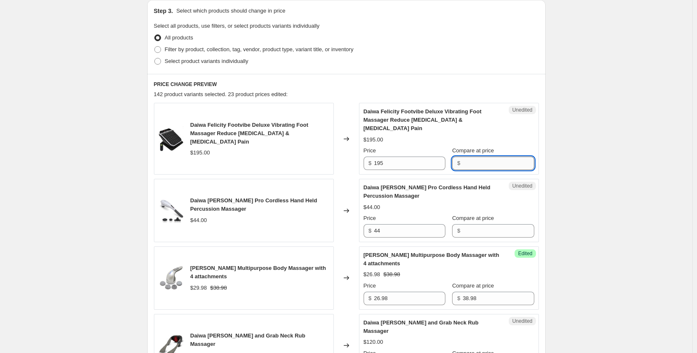
click at [473, 157] on input "Compare at price" at bounding box center [498, 163] width 71 height 13
type input "195"
click at [387, 157] on input "195" at bounding box center [409, 163] width 71 height 13
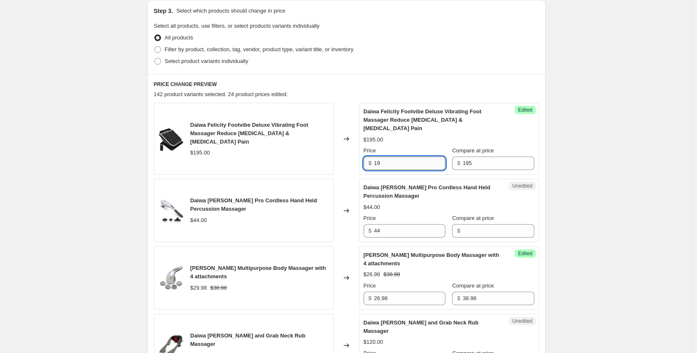
type input "1"
type input "131.99"
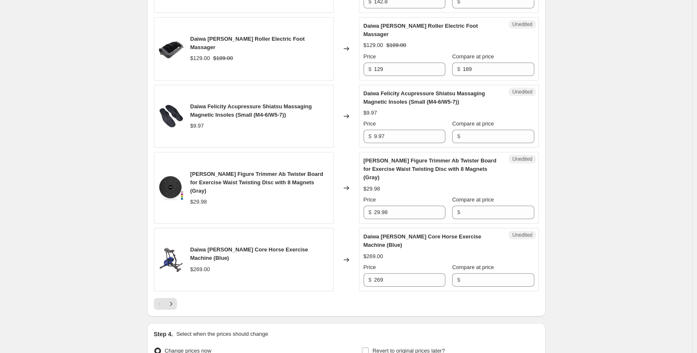
scroll to position [1396, 0]
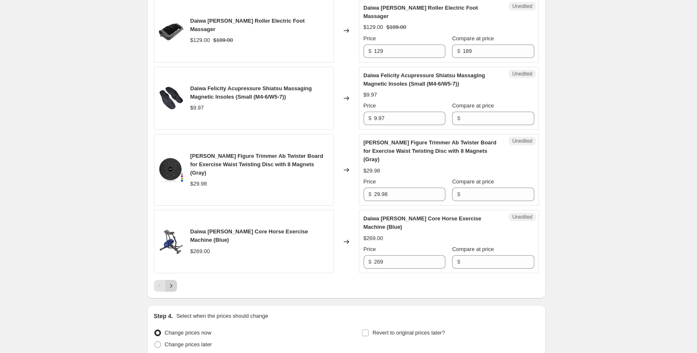
click at [177, 280] on button "Next" at bounding box center [171, 286] width 12 height 12
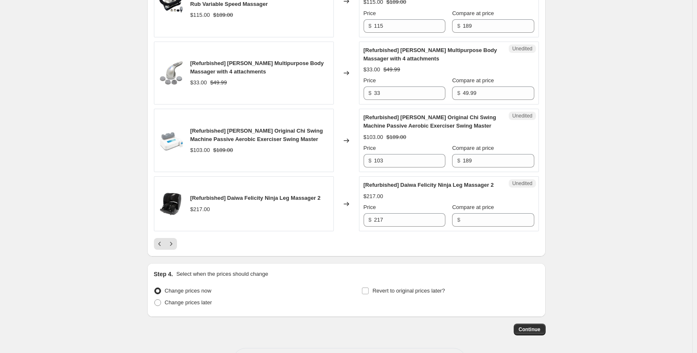
scroll to position [1480, 0]
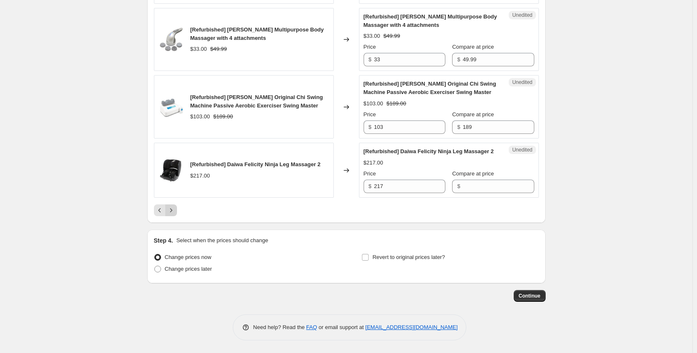
click at [175, 212] on icon "Next" at bounding box center [171, 210] width 8 height 8
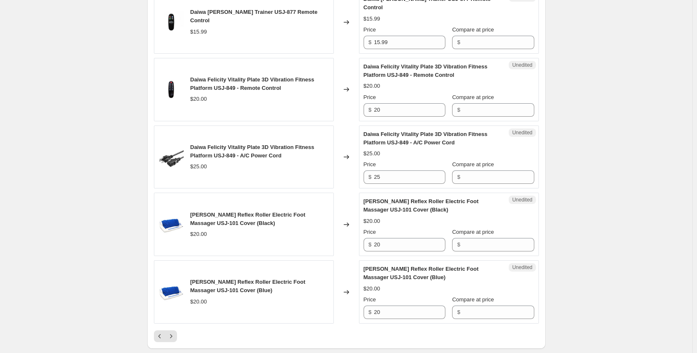
scroll to position [1447, 0]
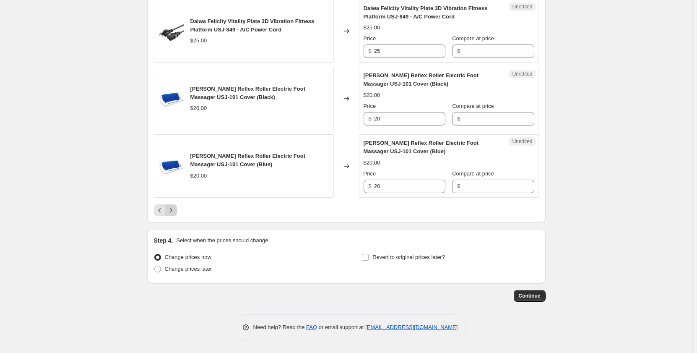
click at [175, 212] on icon "Next" at bounding box center [171, 210] width 8 height 8
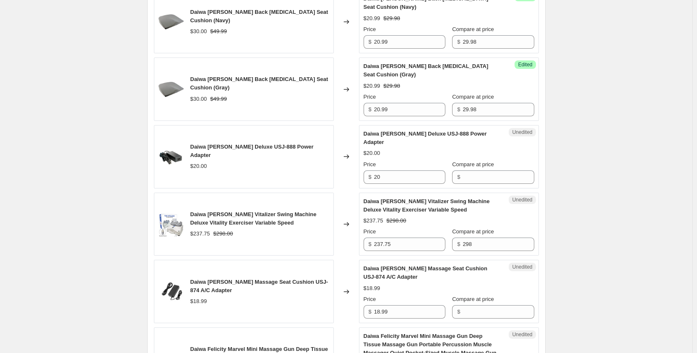
scroll to position [1480, 0]
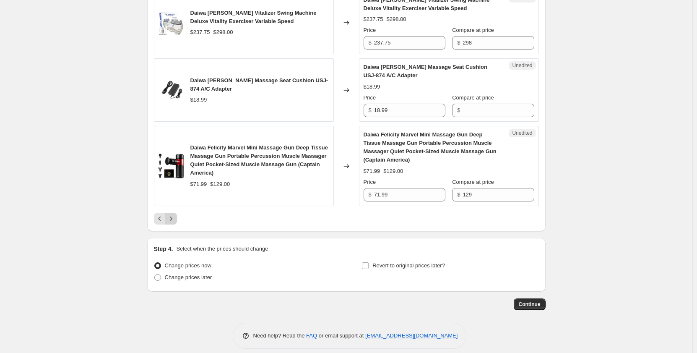
click at [172, 217] on icon "Next" at bounding box center [171, 219] width 2 height 4
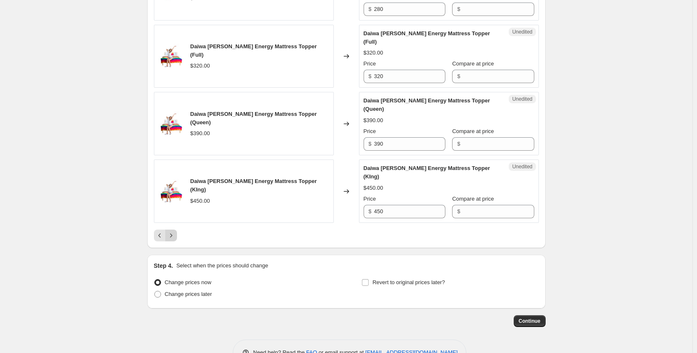
click at [172, 231] on icon "Next" at bounding box center [171, 235] width 8 height 8
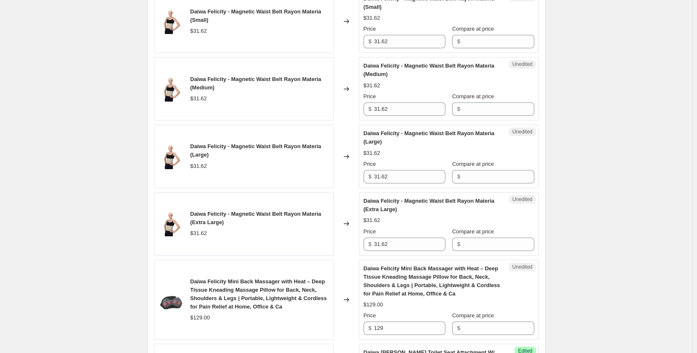
scroll to position [1564, 0]
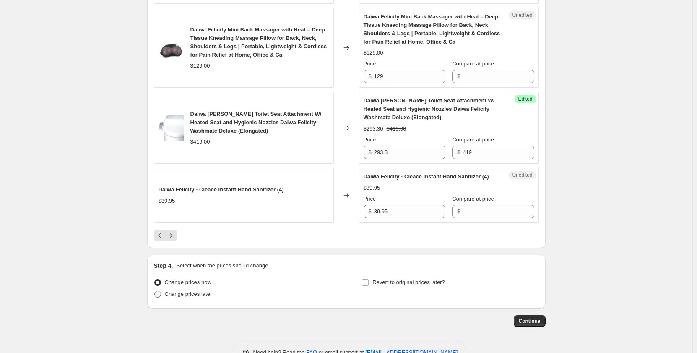
click at [205, 297] on span "Change prices later" at bounding box center [188, 294] width 47 height 6
click at [155, 291] on input "Change prices later" at bounding box center [154, 291] width 0 height 0
radio input "true"
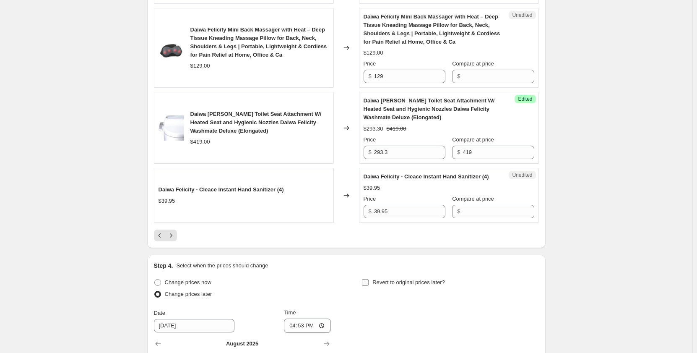
click at [369, 286] on input "Revert to original prices later?" at bounding box center [365, 282] width 7 height 7
checkbox input "true"
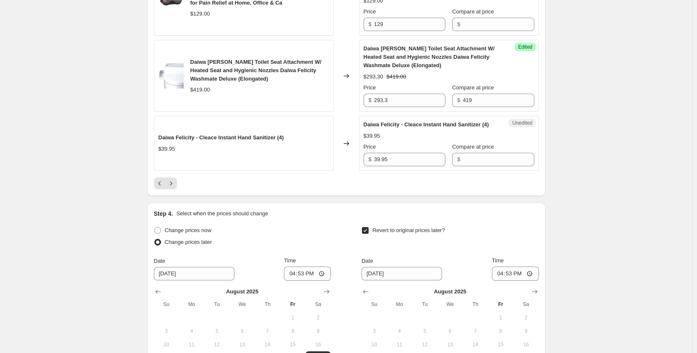
scroll to position [1732, 0]
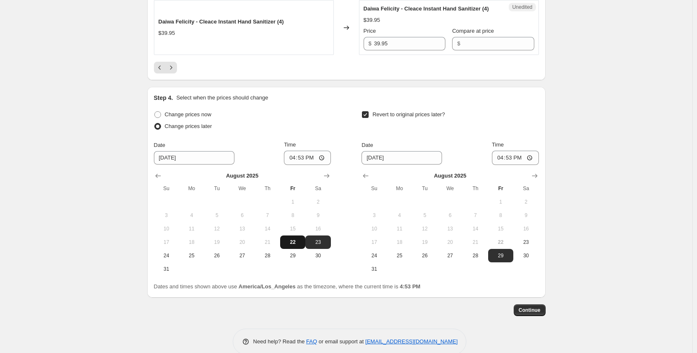
click at [302, 245] on span "22" at bounding box center [293, 242] width 18 height 7
type input "[DATE]"
click at [188, 117] on span "Change prices now" at bounding box center [188, 114] width 47 height 6
click at [155, 112] on input "Change prices now" at bounding box center [154, 111] width 0 height 0
radio input "true"
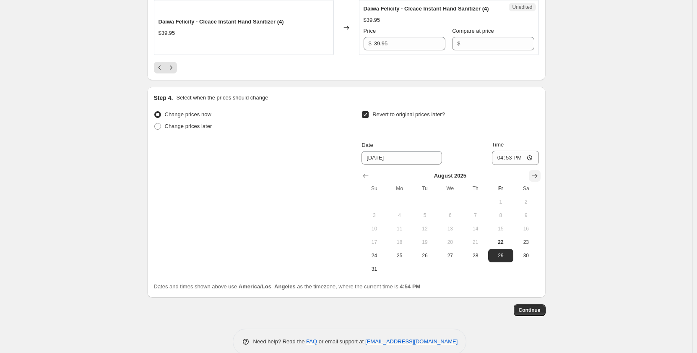
click at [534, 180] on button "Show next month, September 2025" at bounding box center [535, 176] width 12 height 12
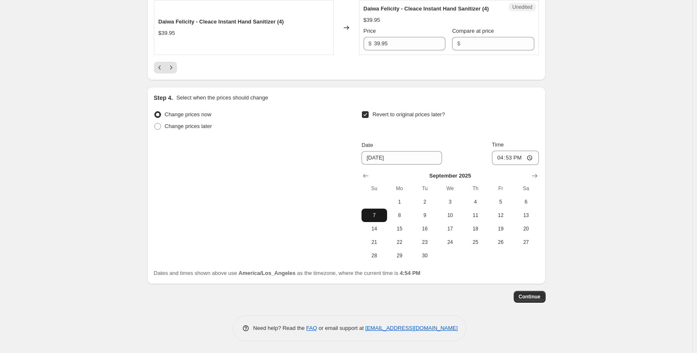
click at [382, 219] on span "7" at bounding box center [374, 215] width 18 height 7
type input "[DATE]"
click at [532, 165] on input "16:53" at bounding box center [515, 158] width 47 height 14
type input "23:59"
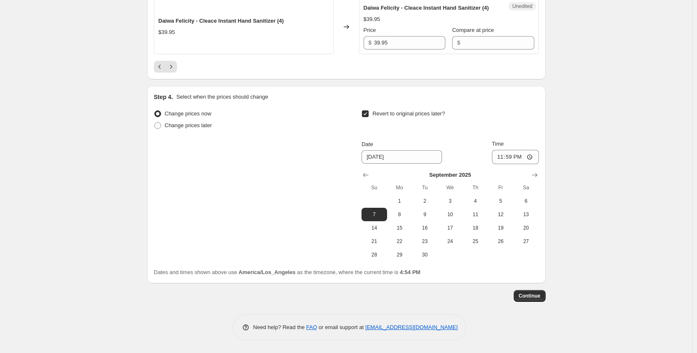
scroll to position [1741, 0]
click at [539, 299] on span "Continue" at bounding box center [530, 295] width 22 height 7
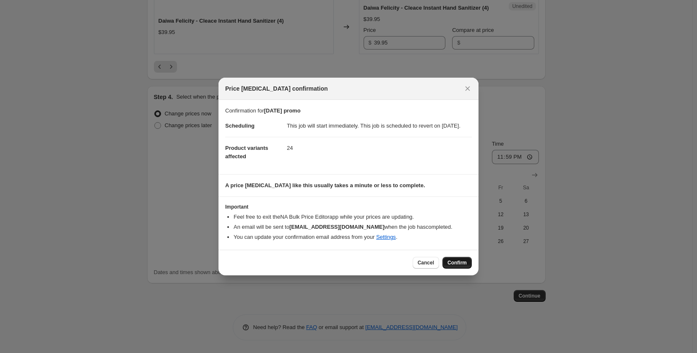
click at [461, 266] on span "Confirm" at bounding box center [457, 262] width 19 height 7
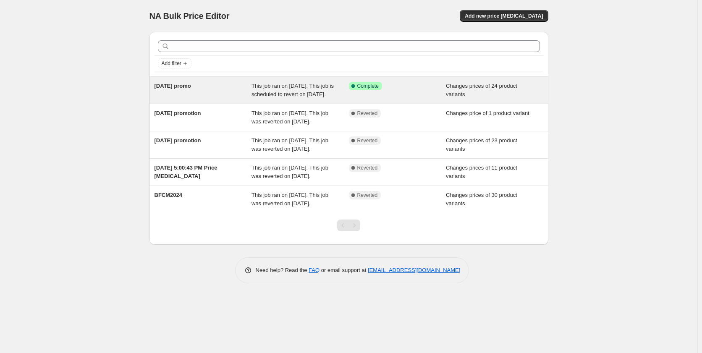
click at [369, 99] on div "Success Complete Complete" at bounding box center [397, 90] width 97 height 17
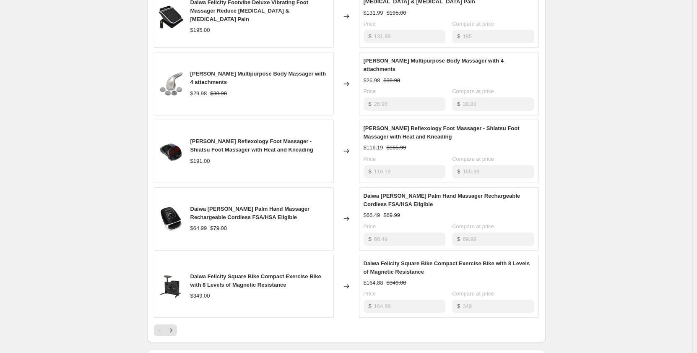
scroll to position [623, 0]
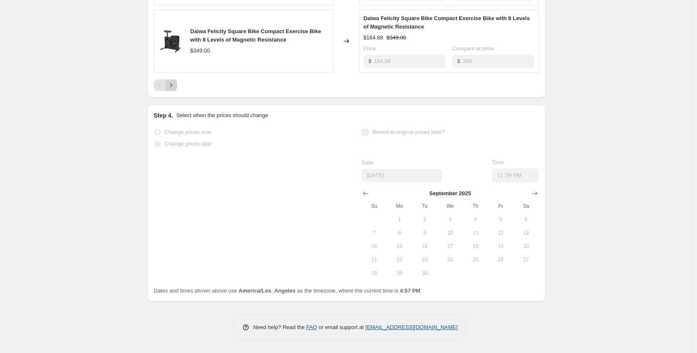
click at [174, 90] on button "Next" at bounding box center [171, 85] width 12 height 12
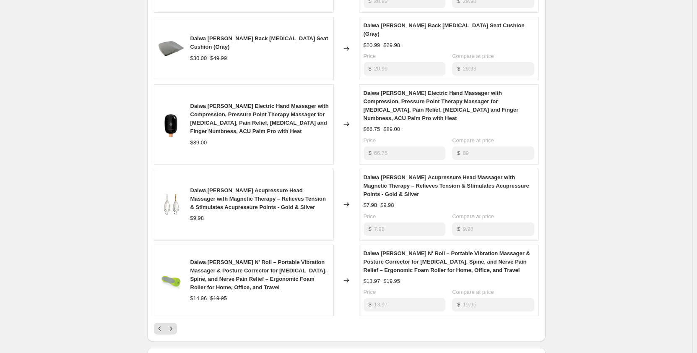
scroll to position [581, 0]
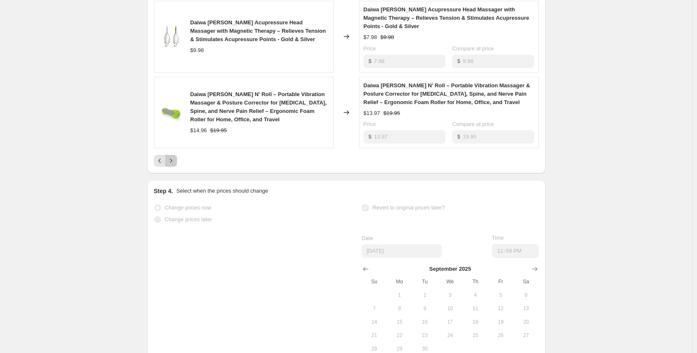
click at [177, 155] on button "Next" at bounding box center [171, 161] width 12 height 12
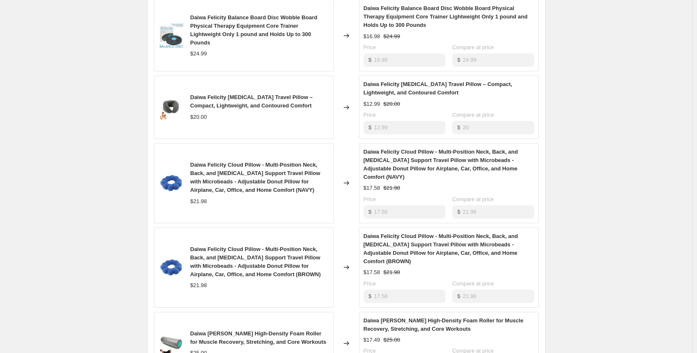
scroll to position [572, 0]
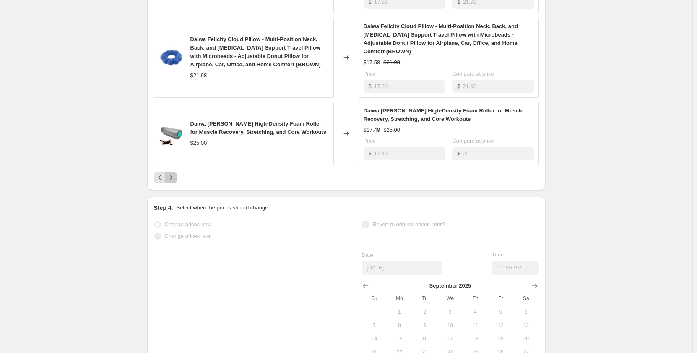
click at [175, 173] on icon "Next" at bounding box center [171, 177] width 8 height 8
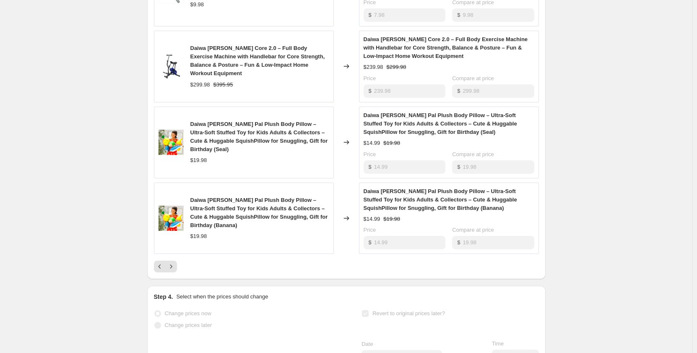
scroll to position [530, 0]
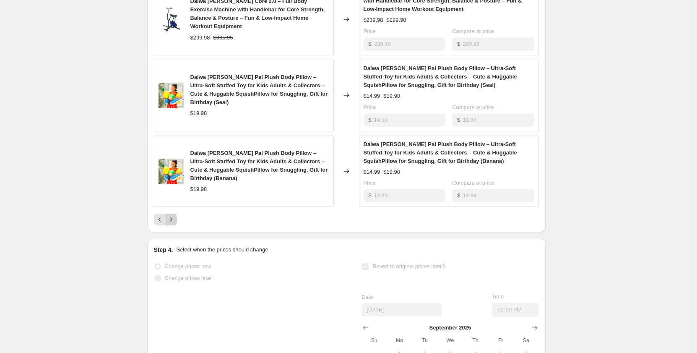
click at [177, 220] on button "Next" at bounding box center [171, 220] width 12 height 12
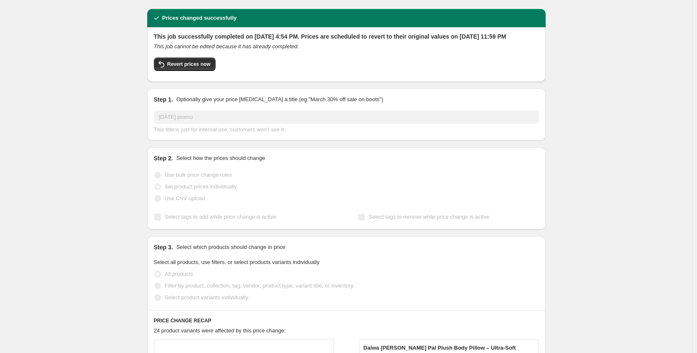
scroll to position [0, 0]
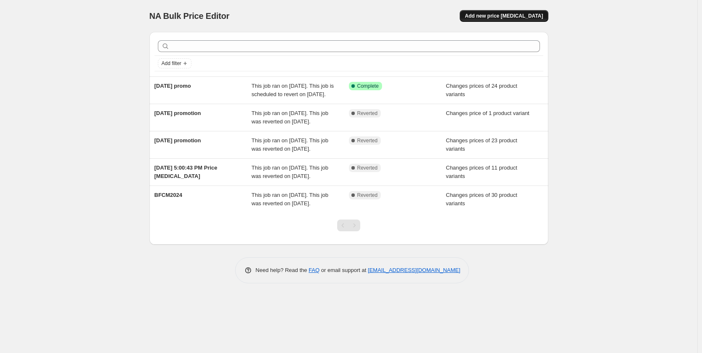
click at [498, 18] on span "Add new price [MEDICAL_DATA]" at bounding box center [503, 16] width 78 height 7
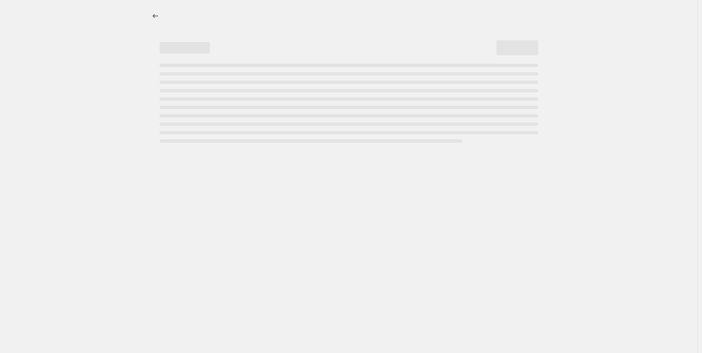
select select "percentage"
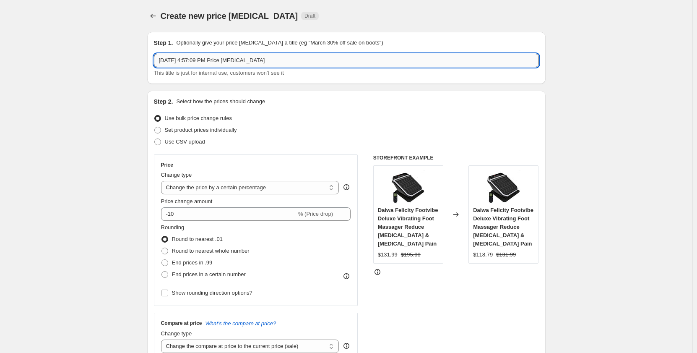
click at [274, 61] on input "Aug 22, 2025, 4:57:09 PM Price change job" at bounding box center [346, 60] width 385 height 13
type input "[DATE] promo"
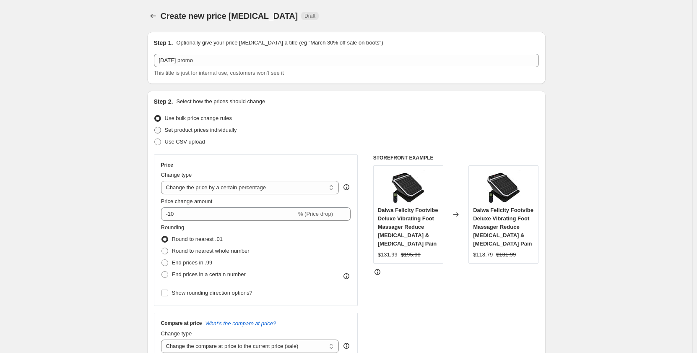
click at [213, 131] on span "Set product prices individually" at bounding box center [201, 130] width 72 height 6
click at [155, 127] on input "Set product prices individually" at bounding box center [154, 127] width 0 height 0
radio input "true"
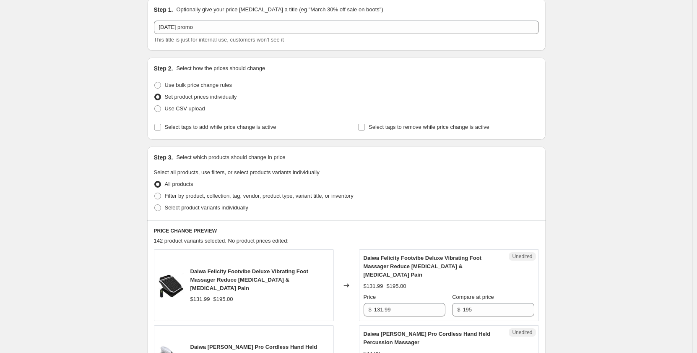
scroll to position [84, 0]
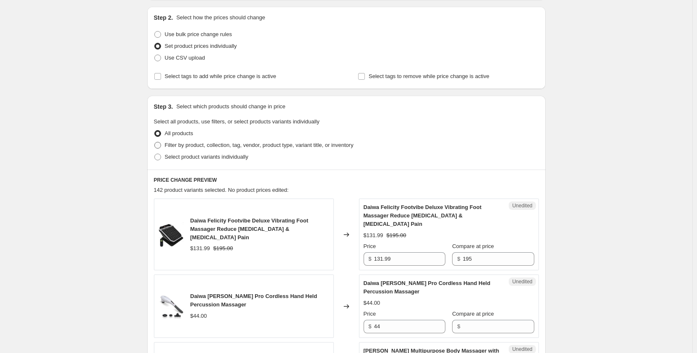
click at [206, 145] on span "Filter by product, collection, tag, vendor, product type, variant title, or inv…" at bounding box center [259, 145] width 189 height 6
click at [155, 142] on input "Filter by product, collection, tag, vendor, product type, variant title, or inv…" at bounding box center [154, 142] width 0 height 0
radio input "true"
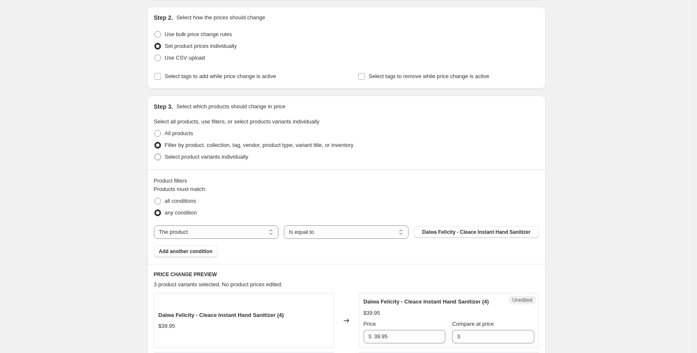
click at [235, 156] on span "Select product variants individually" at bounding box center [206, 157] width 83 height 6
click at [155, 154] on input "Select product variants individually" at bounding box center [154, 154] width 0 height 0
radio input "true"
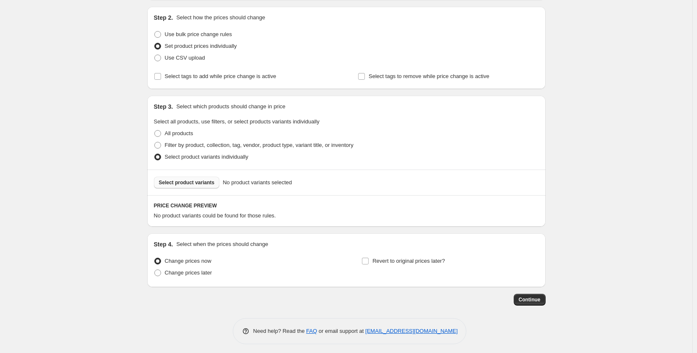
click at [198, 183] on span "Select product variants" at bounding box center [187, 182] width 56 height 7
click at [231, 147] on span "Filter by product, collection, tag, vendor, product type, variant title, or inv…" at bounding box center [259, 145] width 189 height 6
click at [155, 142] on input "Filter by product, collection, tag, vendor, product type, variant title, or inv…" at bounding box center [154, 142] width 0 height 0
radio input "true"
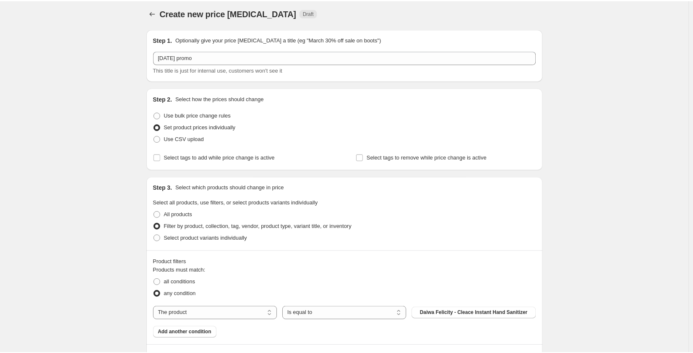
scroll to position [0, 0]
